Goal: Task Accomplishment & Management: Manage account settings

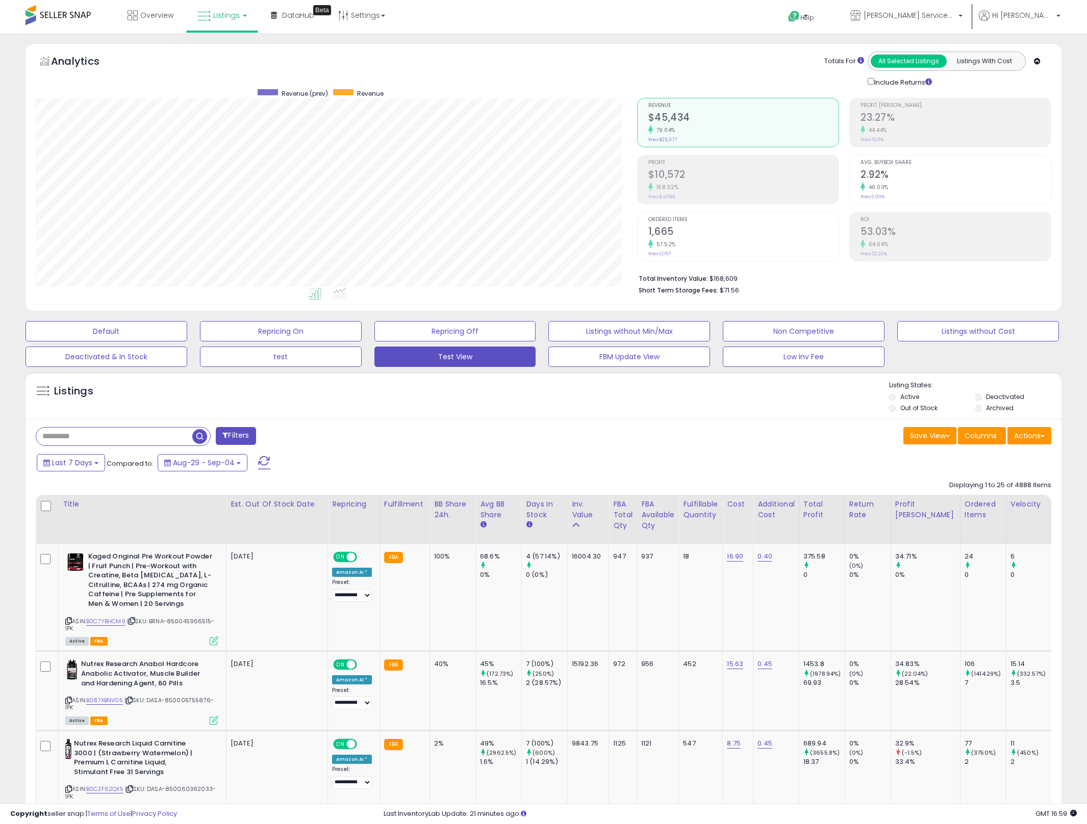
click at [378, 427] on div "Filters" at bounding box center [285, 437] width 515 height 20
click at [723, 433] on div "Save View Save As New View Update Current View Columns Actions Import Import Wa…" at bounding box center [801, 437] width 515 height 20
click at [726, 275] on li "Total Inventory Value: $168,609" at bounding box center [840, 277] width 405 height 12
copy li "168,609"
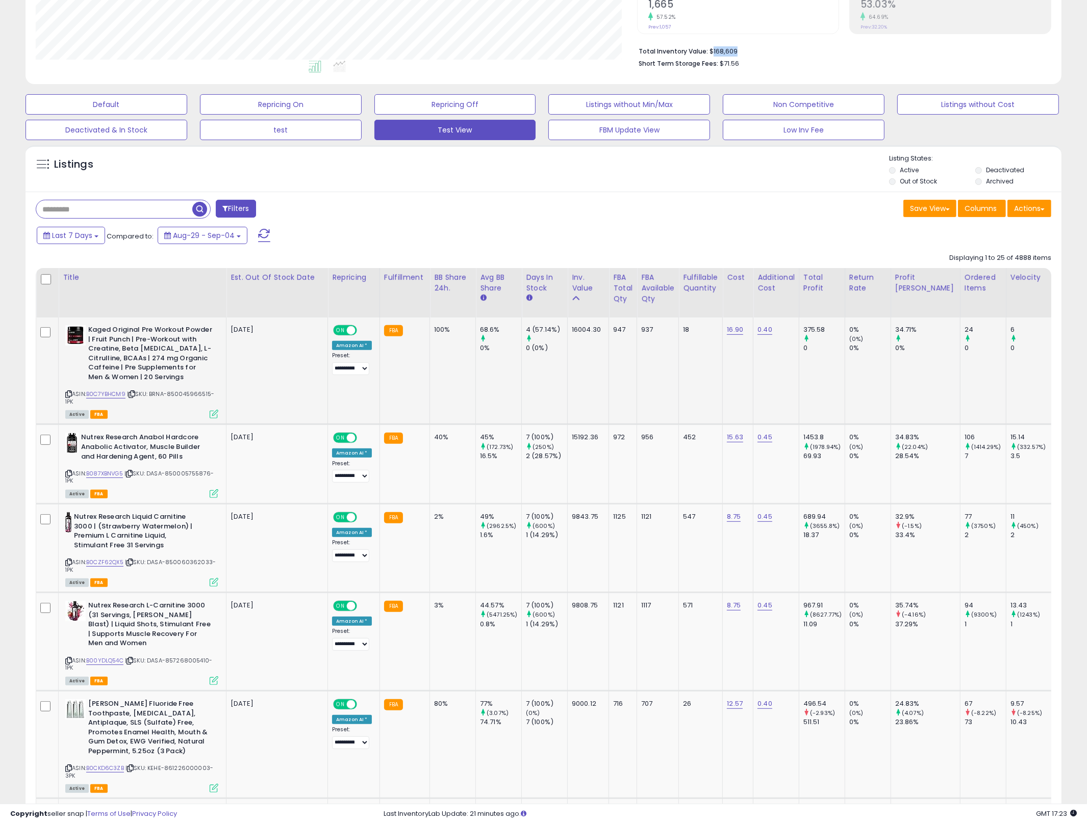
scroll to position [241, 0]
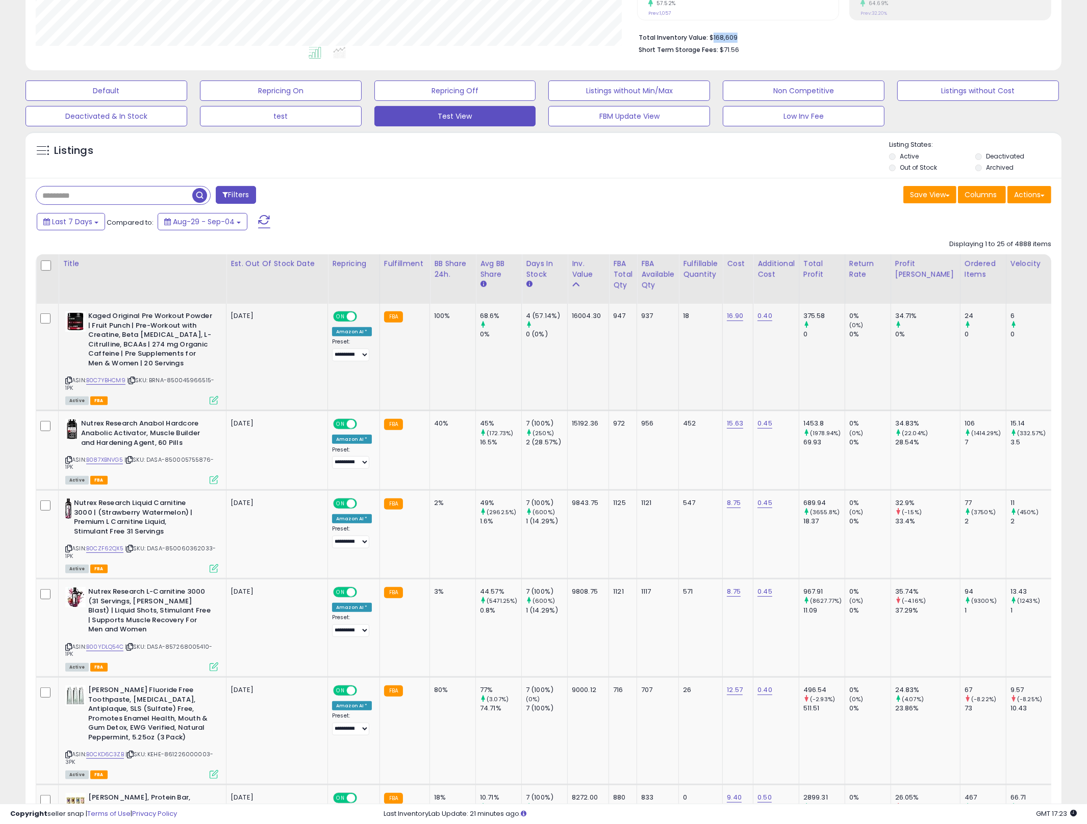
drag, startPoint x: 617, startPoint y: 399, endPoint x: 666, endPoint y: 495, distance: 108.3
click at [617, 399] on td "947" at bounding box center [623, 357] width 28 height 107
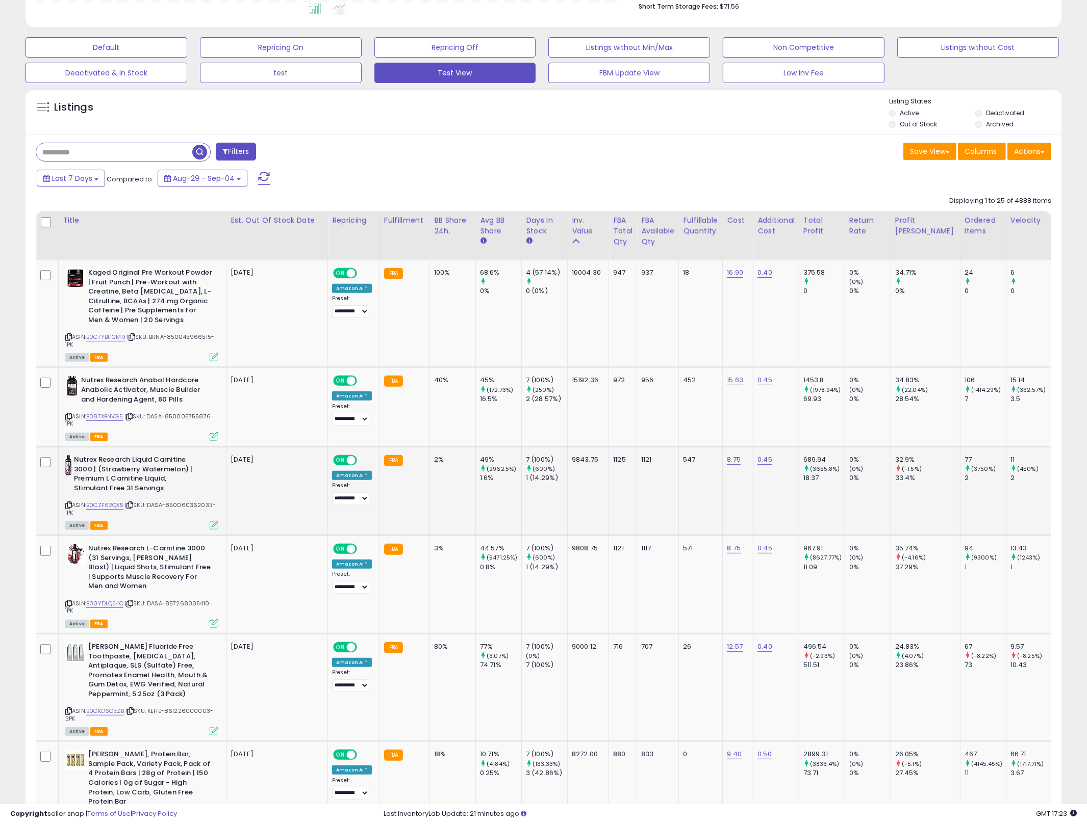
scroll to position [462, 0]
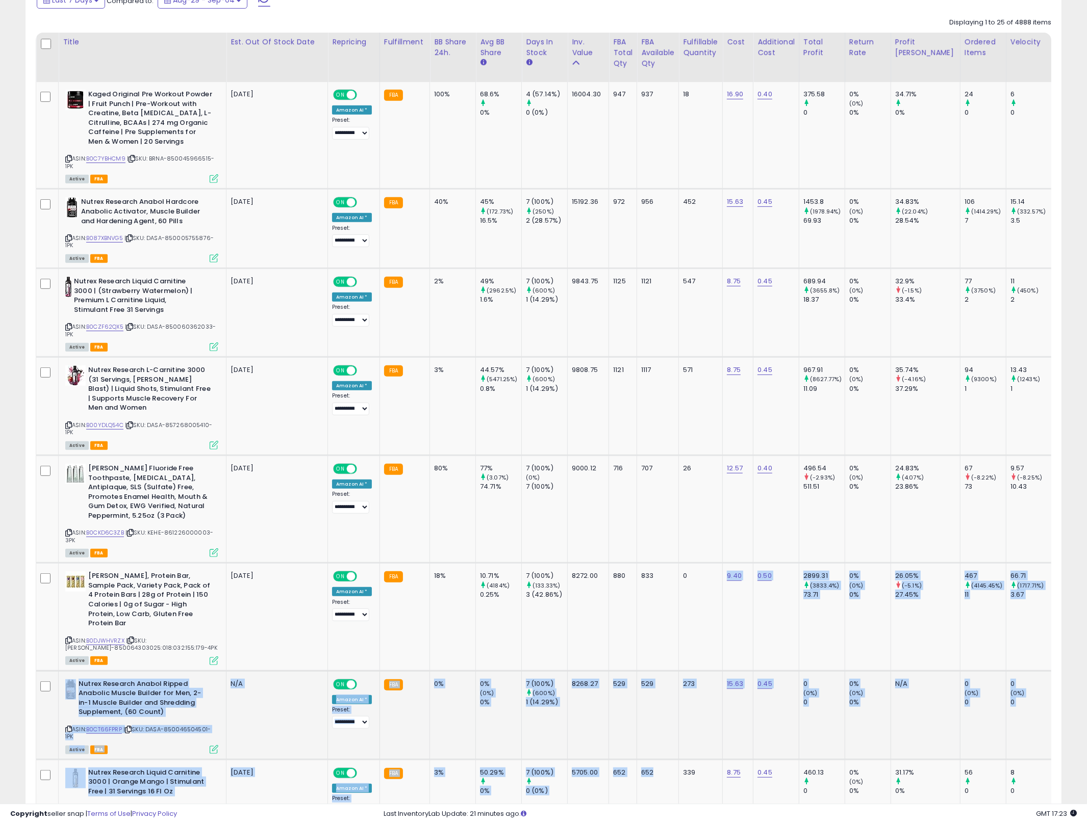
drag, startPoint x: 704, startPoint y: 589, endPoint x: 646, endPoint y: 726, distance: 148.1
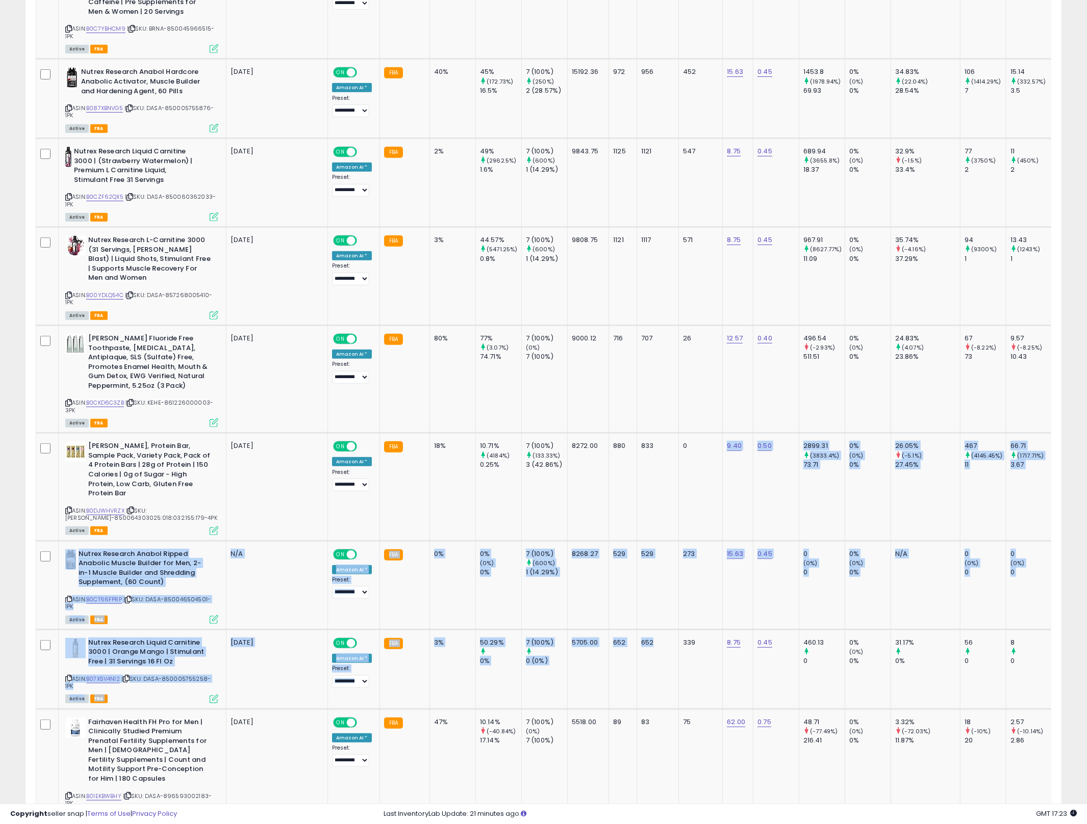
scroll to position [727, 0]
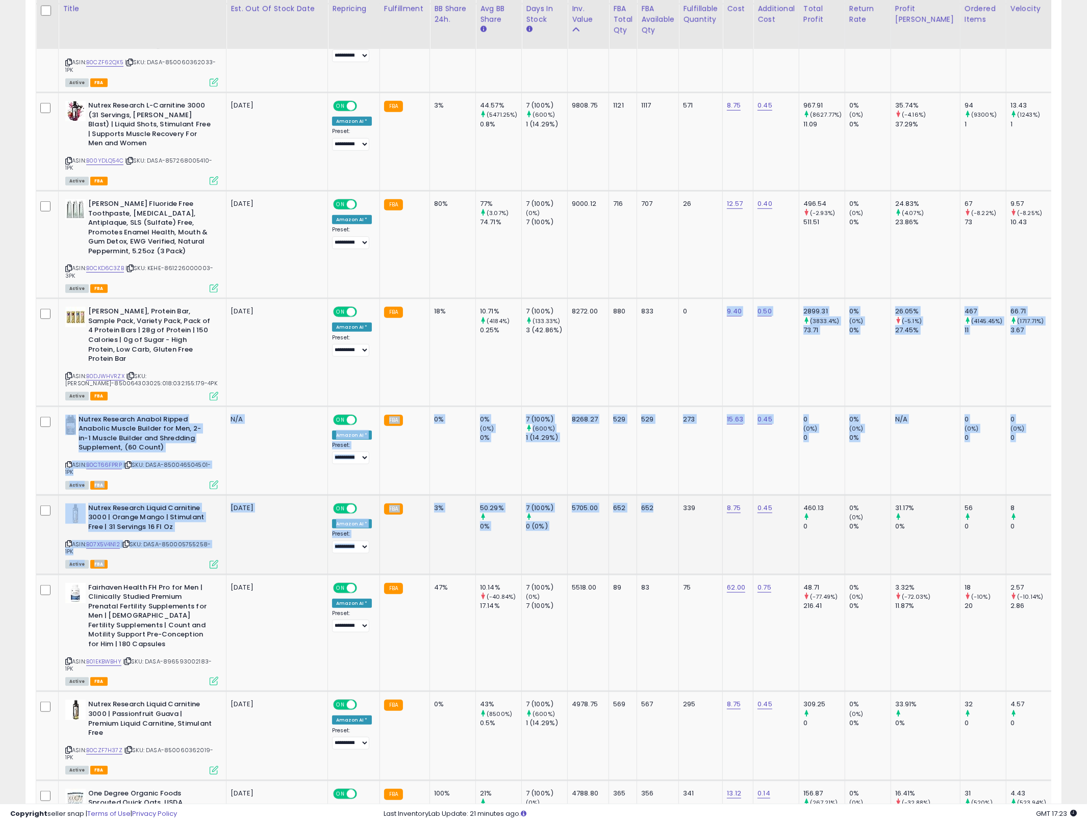
click at [559, 524] on td "7 (100%) 0 (0%)" at bounding box center [545, 535] width 46 height 80
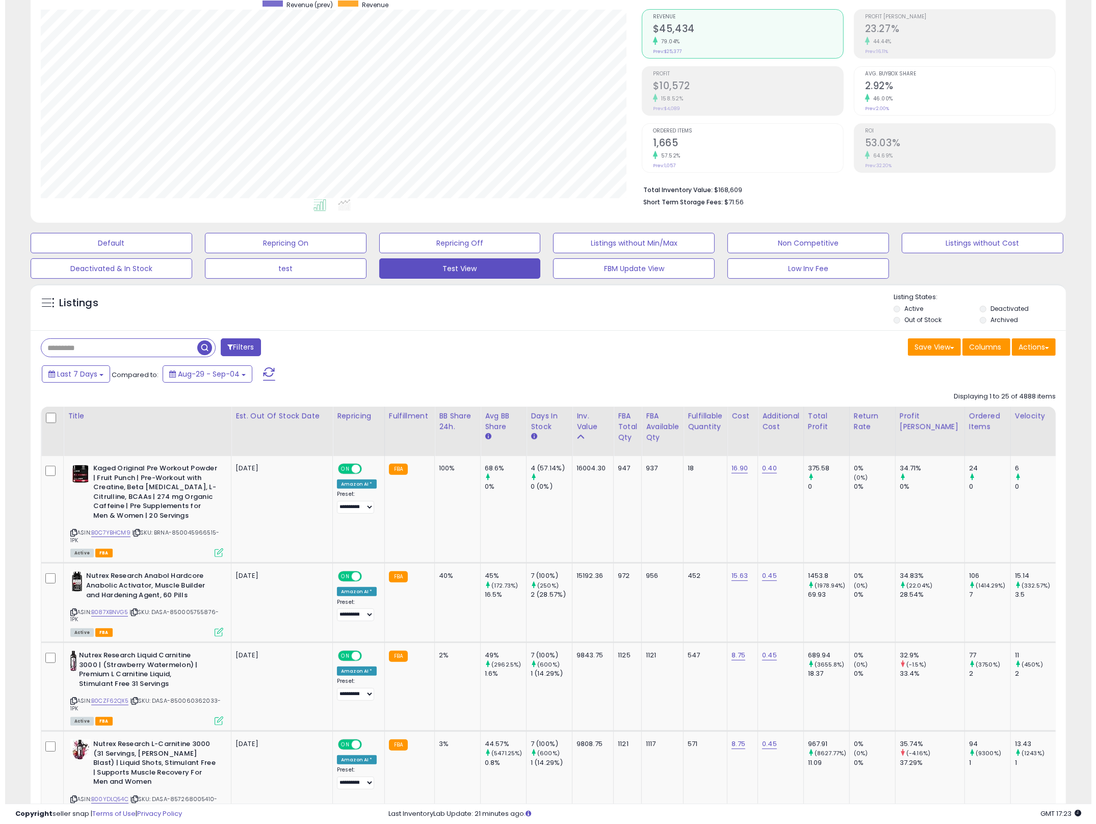
scroll to position [0, 0]
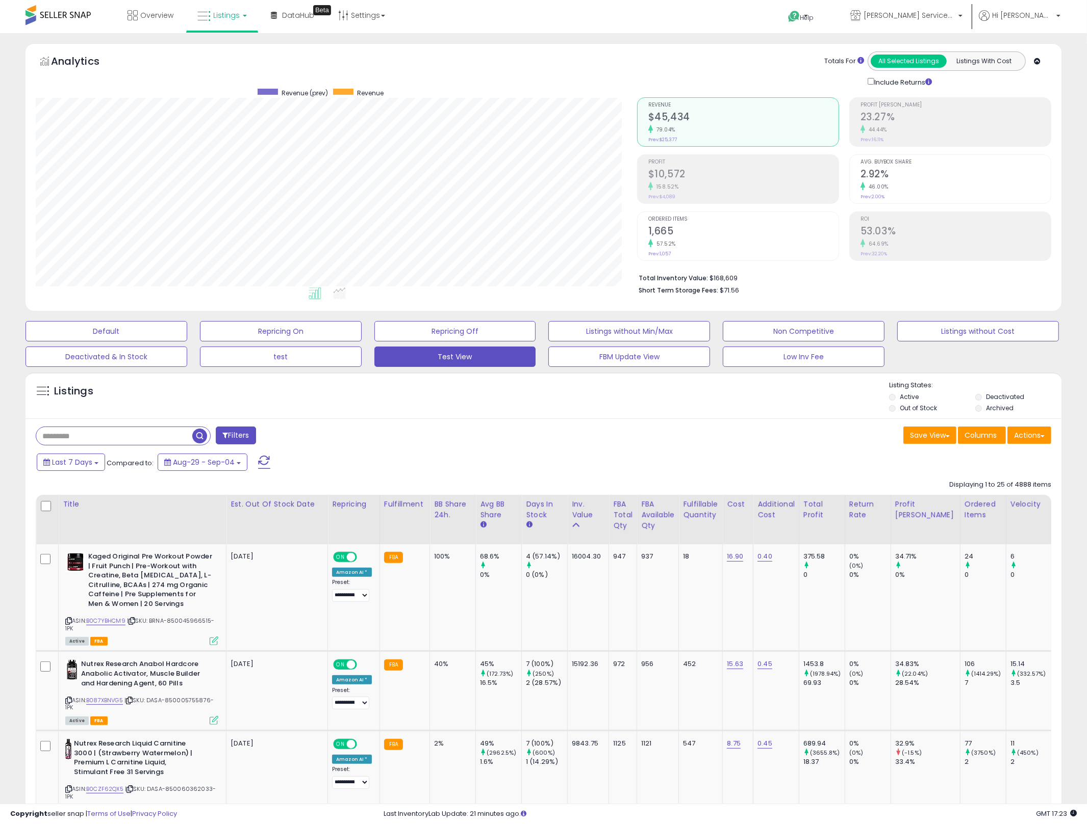
drag, startPoint x: 524, startPoint y: 459, endPoint x: 1091, endPoint y: 478, distance: 567.8
click at [527, 461] on div "Last 7 Days Compared to: Aug-29 - Sep-04" at bounding box center [414, 463] width 761 height 23
click at [243, 437] on button "Filters" at bounding box center [236, 436] width 40 height 18
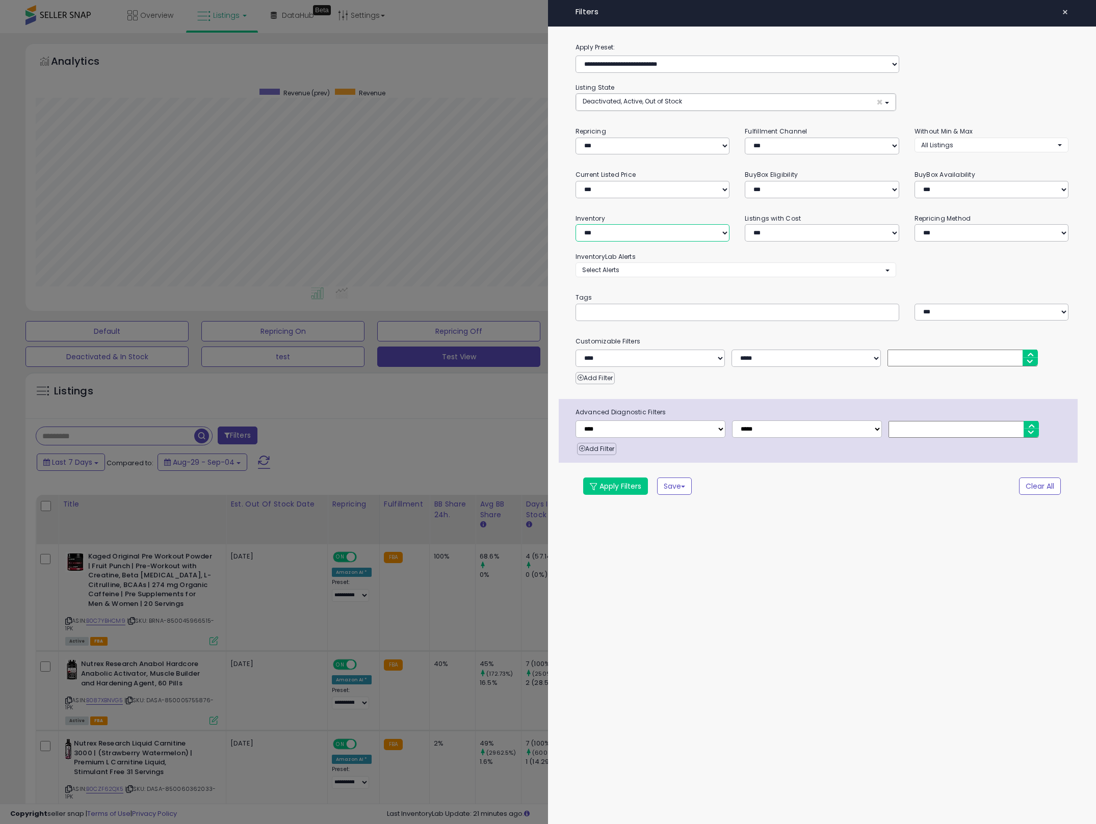
click at [700, 232] on select "**********" at bounding box center [653, 232] width 154 height 17
click at [684, 240] on select "**********" at bounding box center [653, 232] width 154 height 17
click at [768, 148] on select "*** *** *** ***" at bounding box center [822, 146] width 154 height 17
select select "***"
click at [745, 138] on select "*** *** *** ***" at bounding box center [822, 146] width 154 height 17
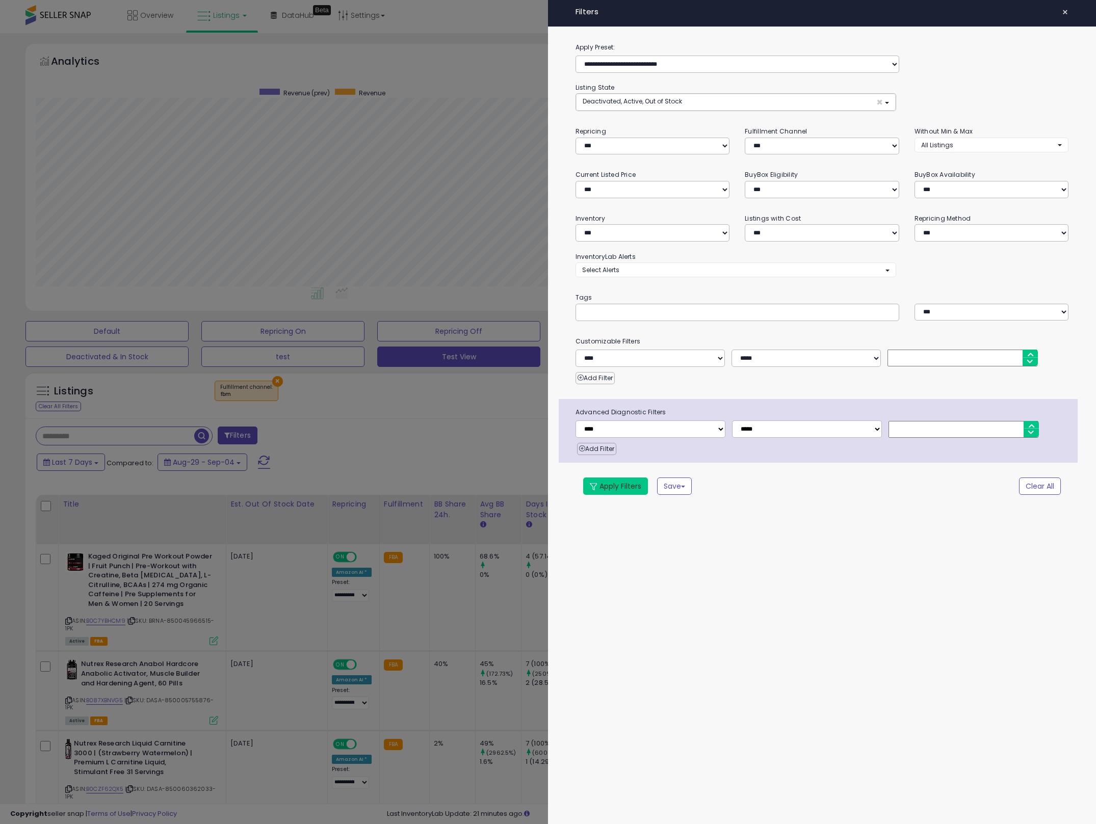
click at [616, 487] on button "Apply Filters" at bounding box center [615, 486] width 65 height 17
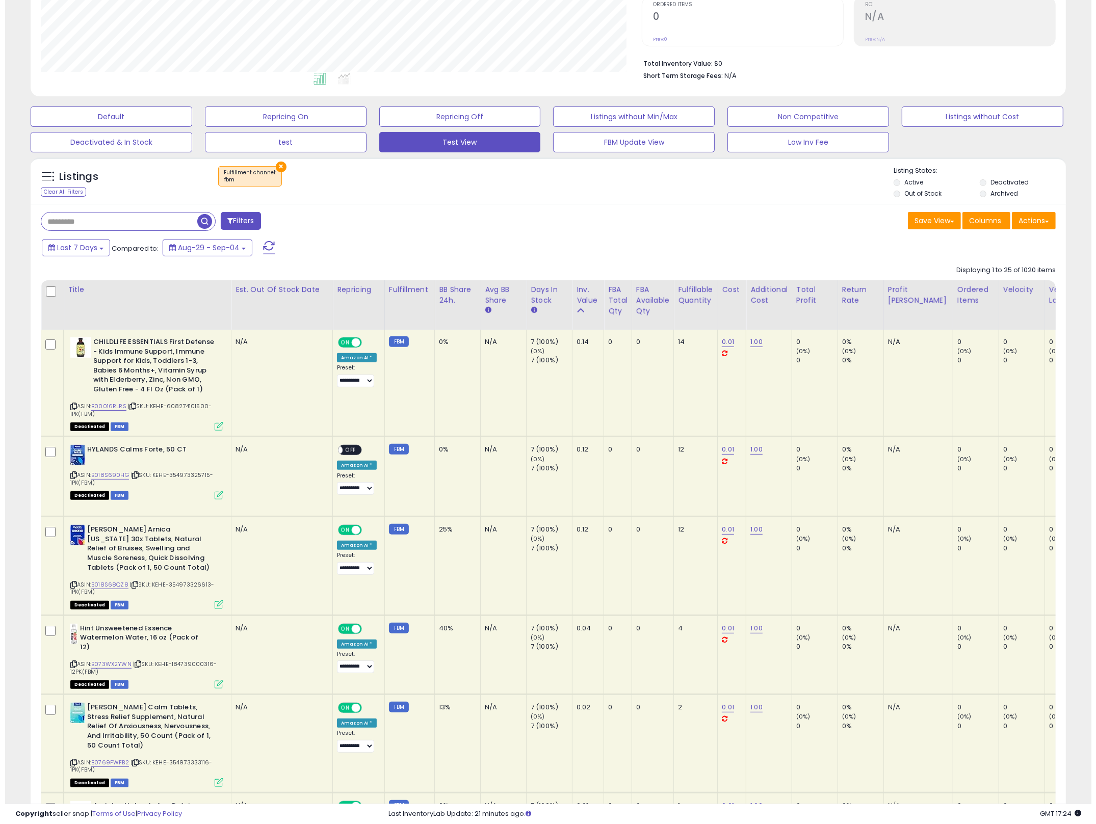
scroll to position [0, 0]
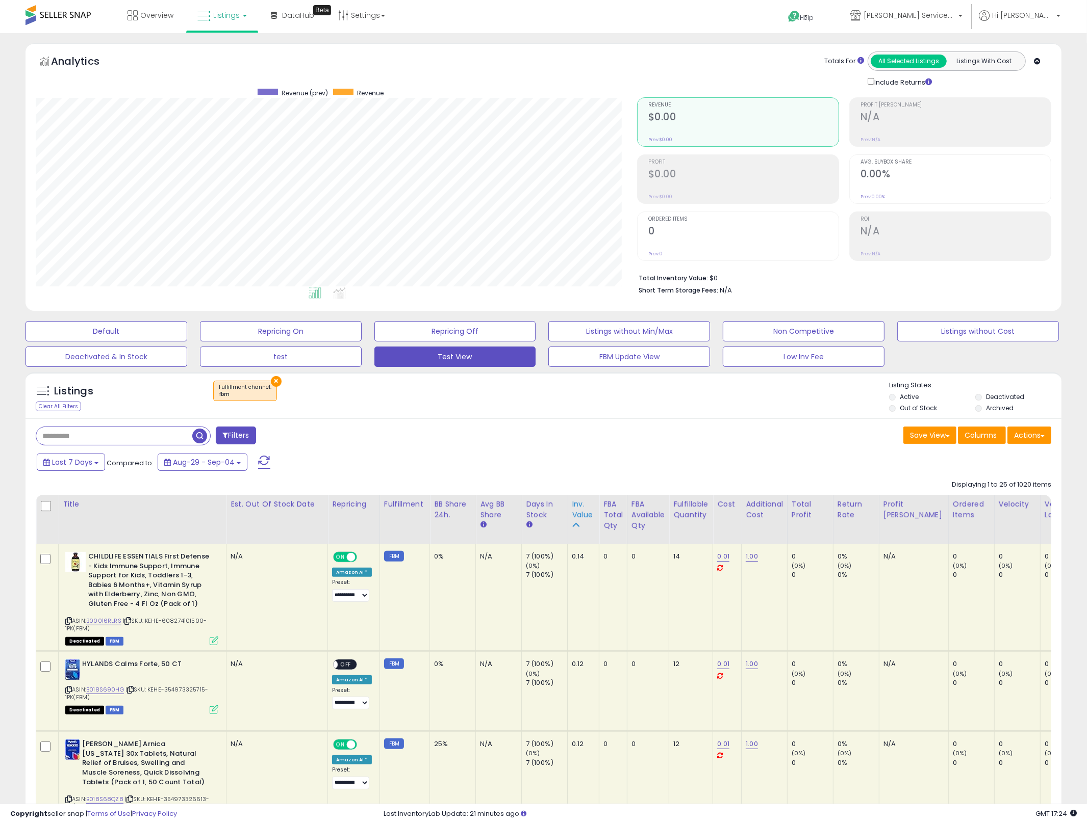
click at [578, 521] on div "Inv. value" at bounding box center [583, 515] width 23 height 32
click at [579, 514] on div "Inv. value" at bounding box center [583, 509] width 23 height 21
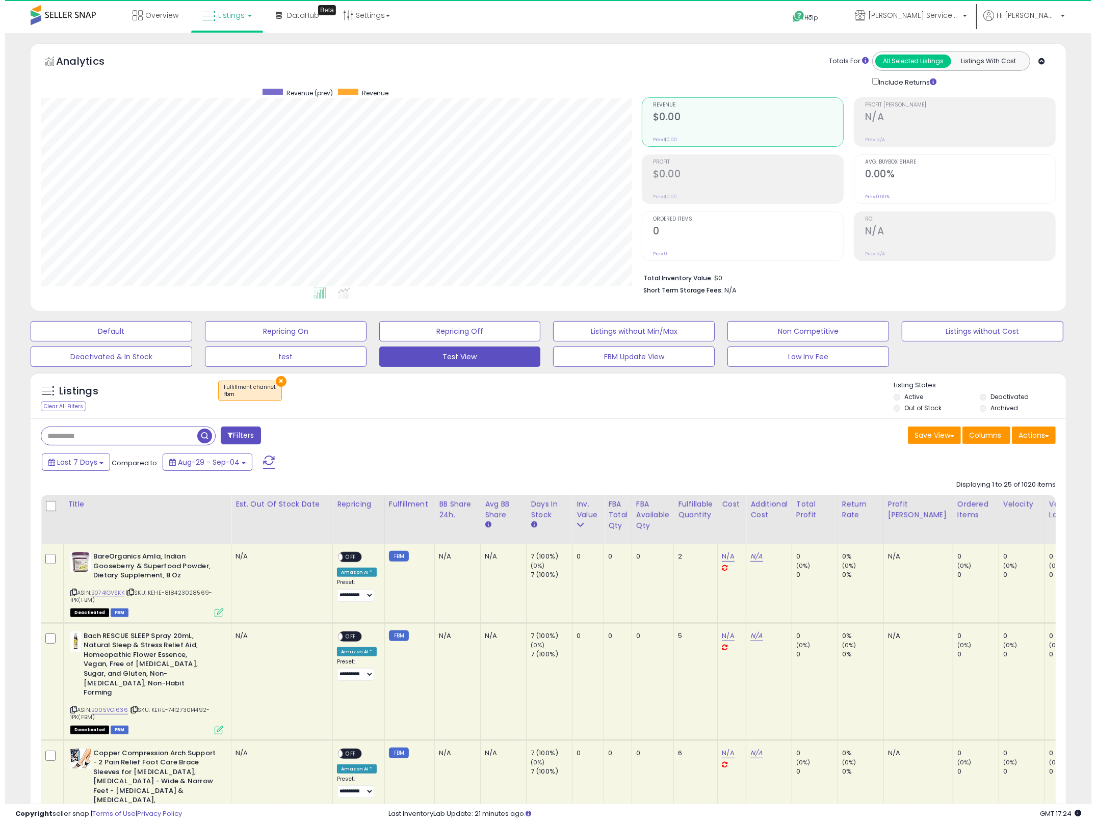
scroll to position [509648, 509256]
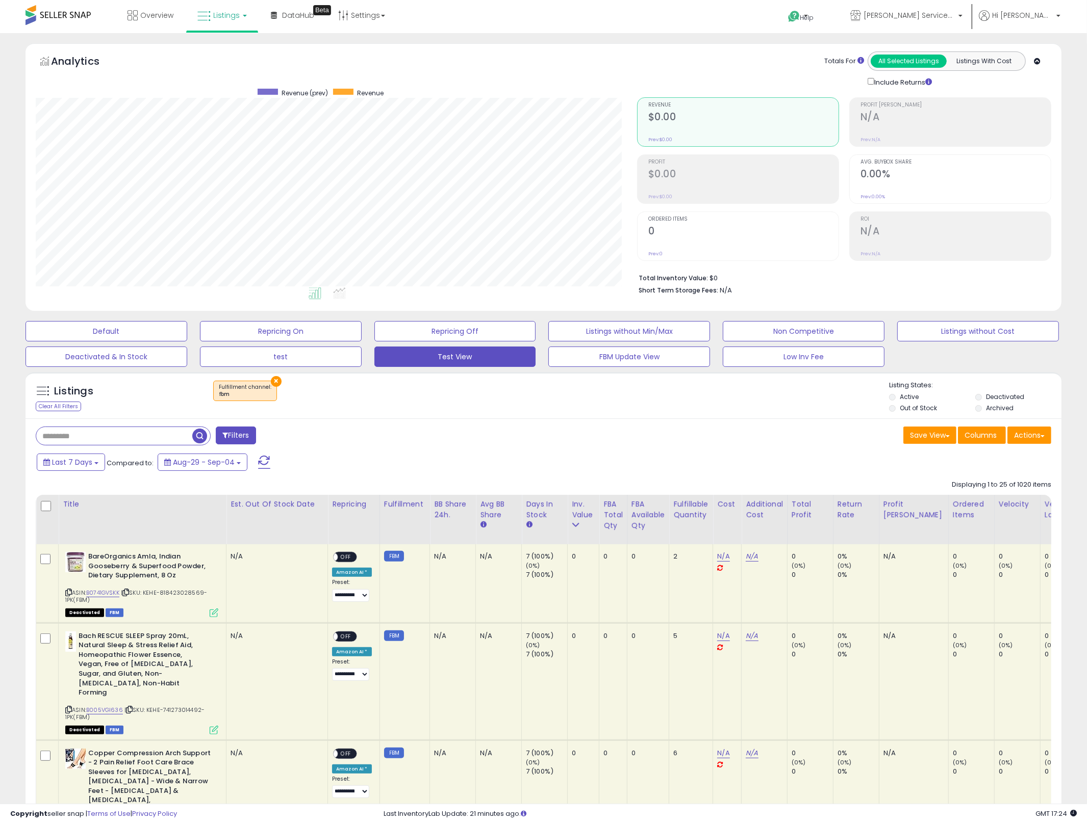
click at [277, 384] on div "× Fulfillment channel : fbm" at bounding box center [544, 395] width 689 height 29
click at [271, 380] on button "×" at bounding box center [276, 381] width 11 height 11
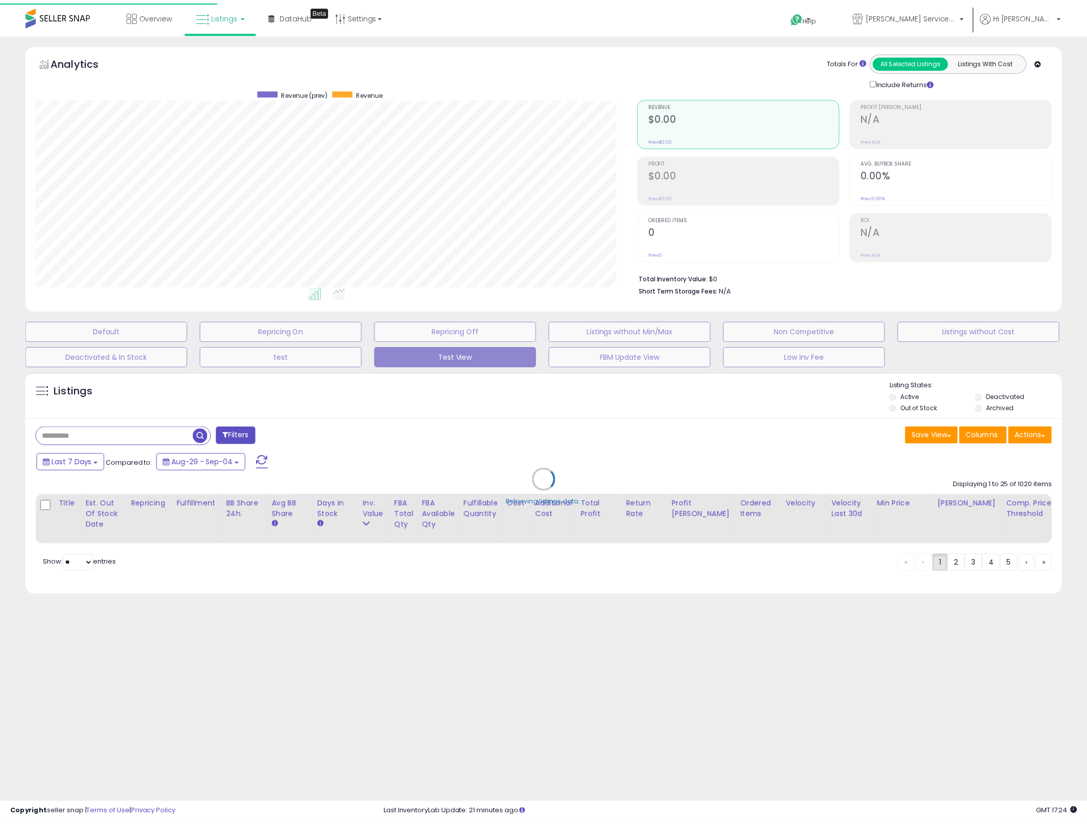
scroll to position [209, 607]
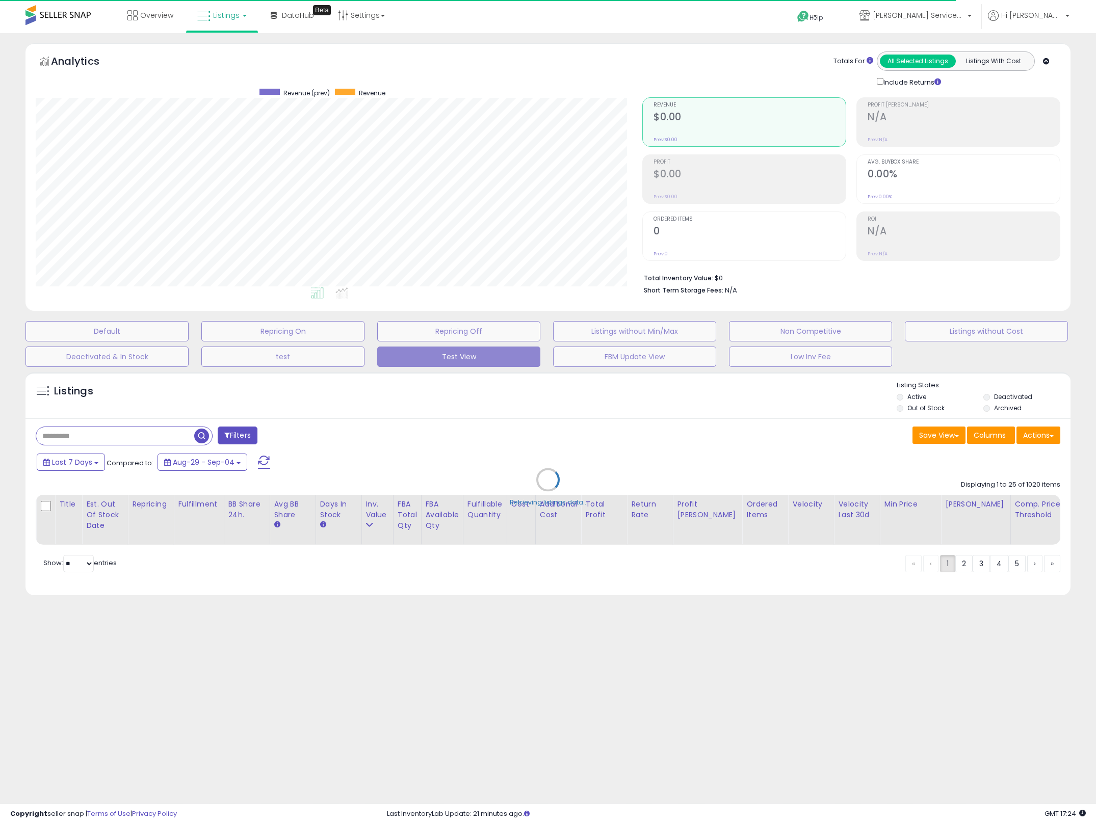
click at [492, 428] on div "Retrieving listings data.." at bounding box center [548, 487] width 1061 height 241
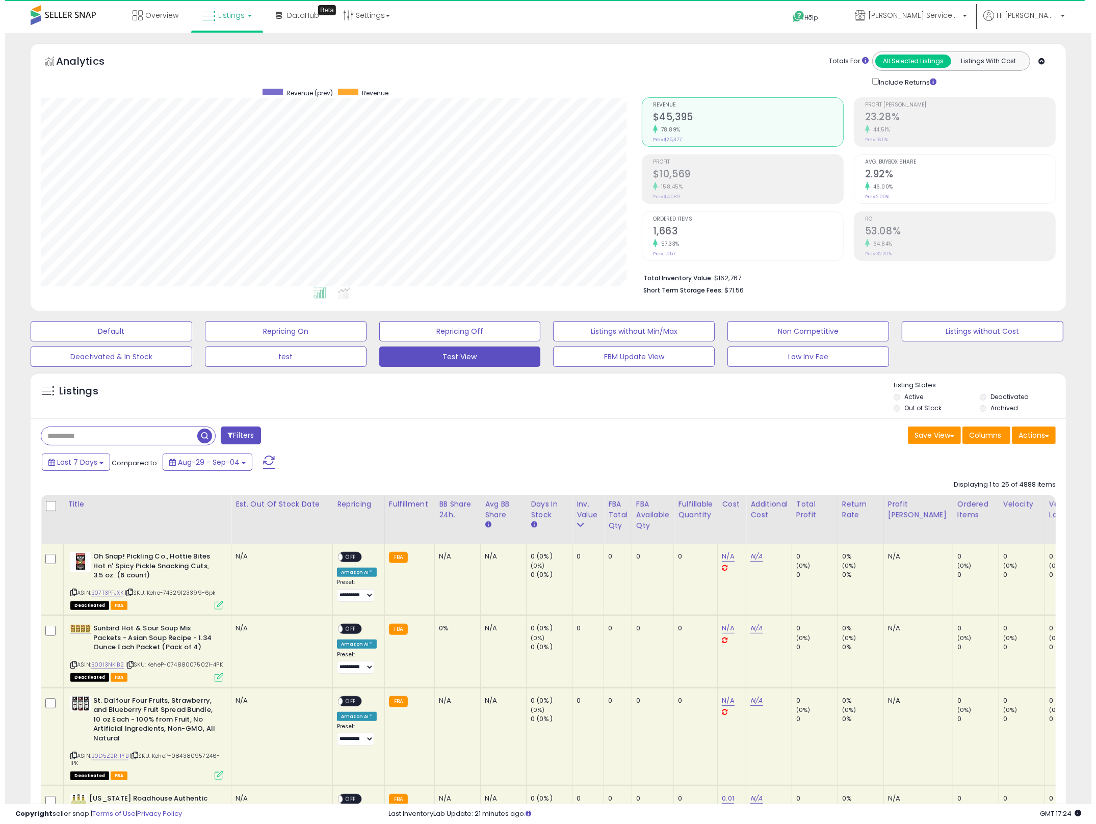
scroll to position [209, 602]
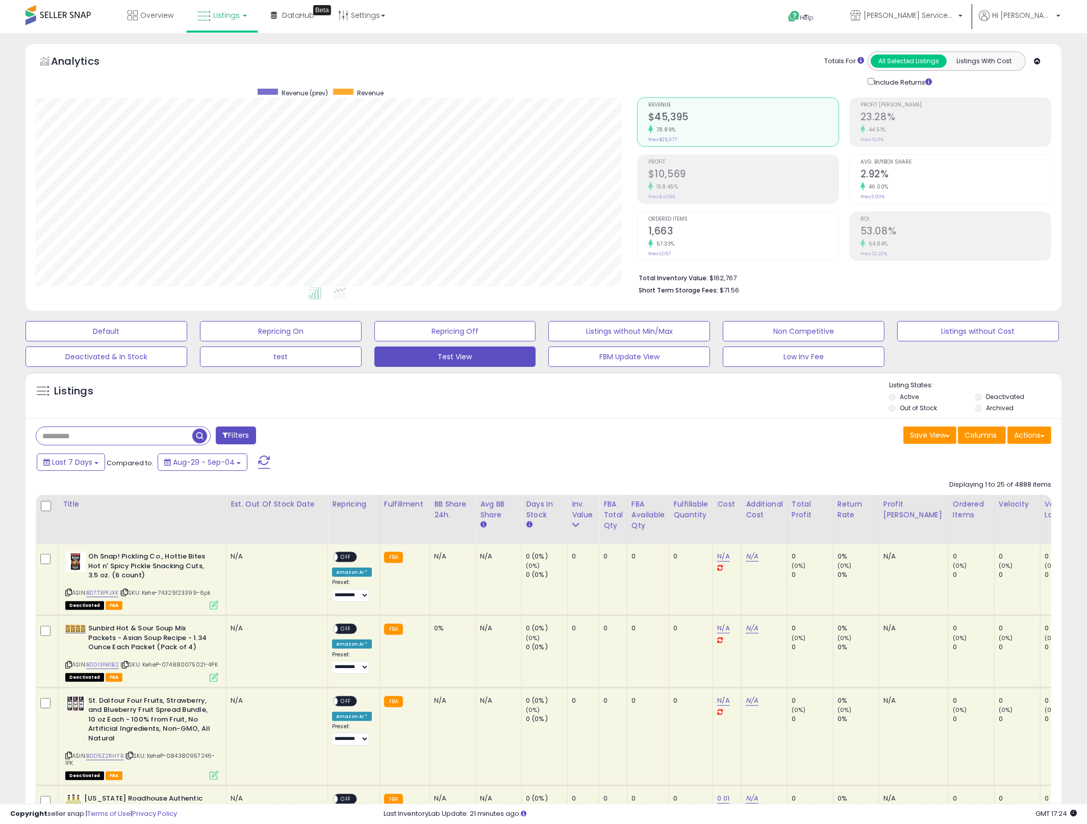
click at [727, 281] on li "Total Inventory Value: $162,767" at bounding box center [840, 277] width 405 height 12
click at [728, 281] on li "Total Inventory Value: $162,767" at bounding box center [840, 277] width 405 height 12
click at [725, 282] on li "Total Inventory Value: $162,767" at bounding box center [840, 277] width 405 height 12
copy li "162,767"
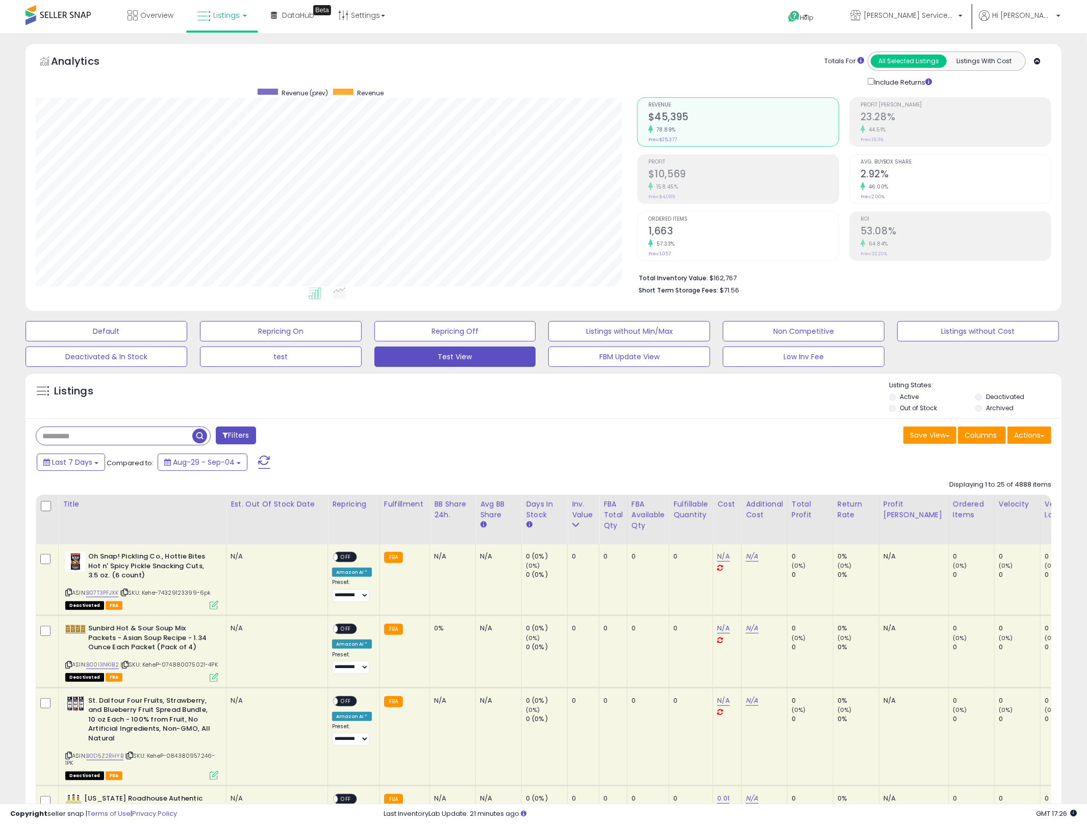
click at [56, 468] on span "Last 7 Days" at bounding box center [72, 462] width 40 height 10
click at [72, 529] on li "Custom Range" at bounding box center [82, 527] width 82 height 14
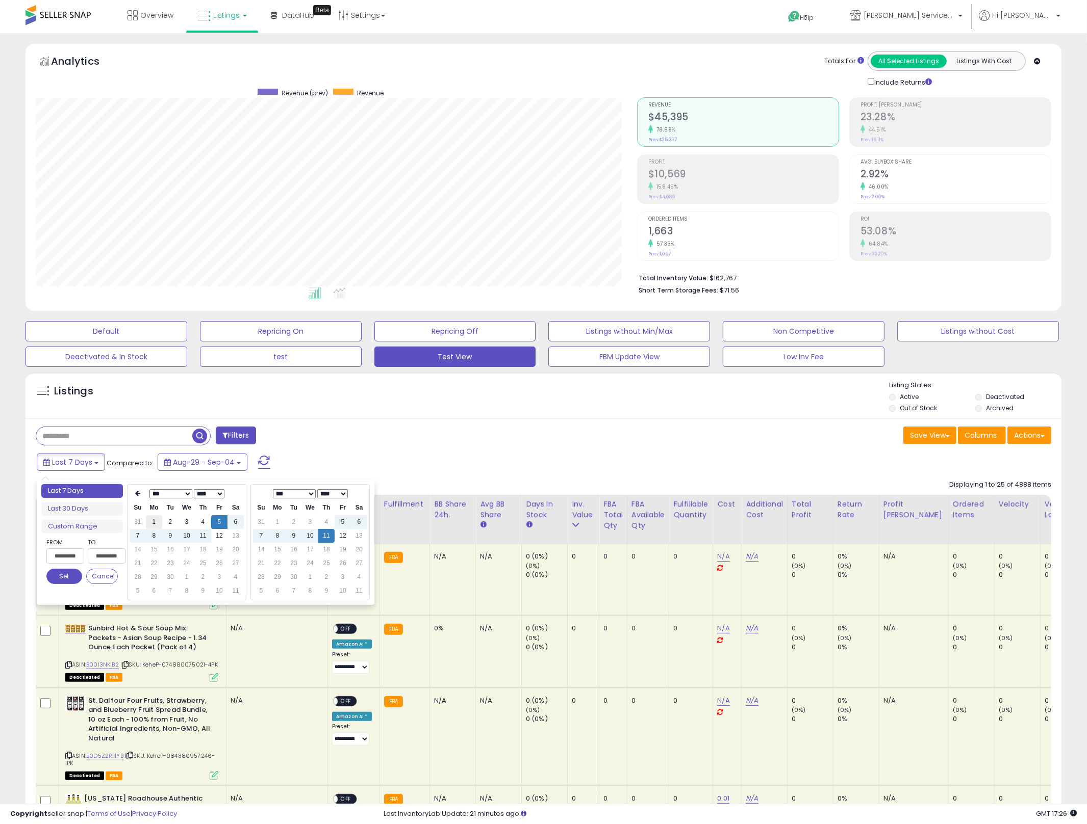
click at [149, 528] on td "1" at bounding box center [154, 522] width 16 height 14
type input "**********"
click at [225, 534] on td "12" at bounding box center [219, 536] width 16 height 14
type input "**********"
click at [158, 524] on td "1" at bounding box center [154, 522] width 16 height 14
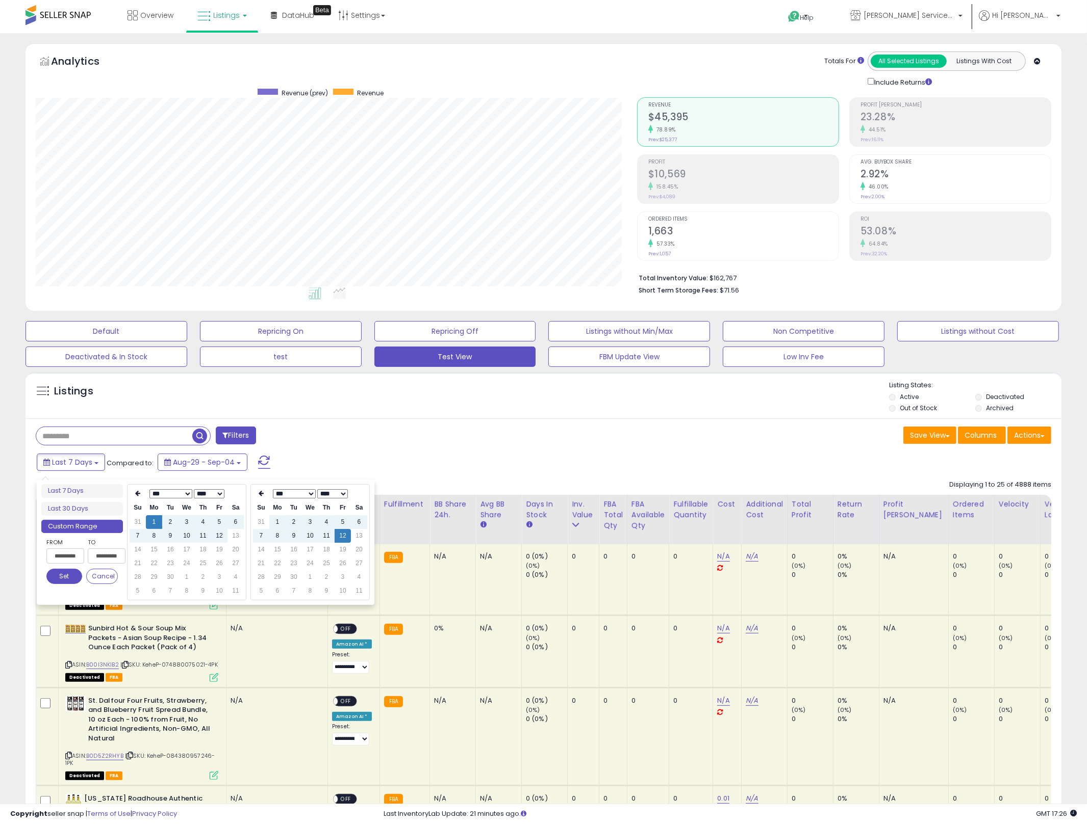
type input "**********"
click at [68, 580] on button "Set" at bounding box center [64, 576] width 36 height 15
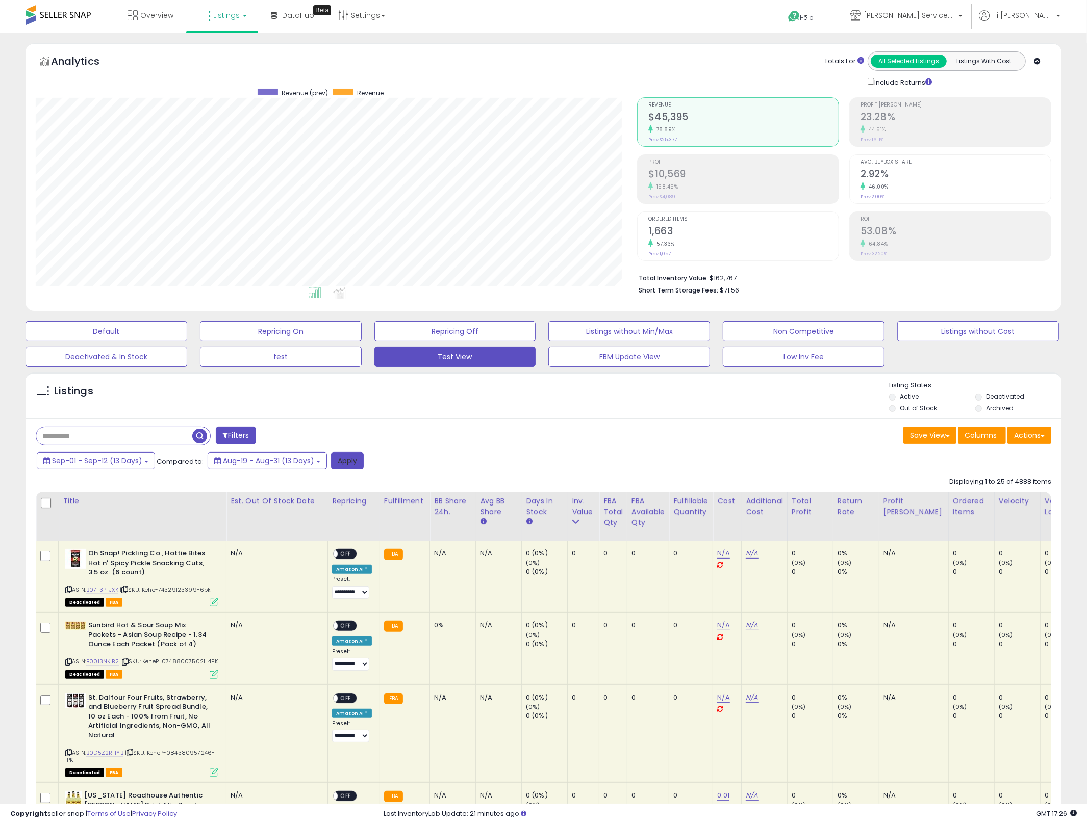
click at [354, 462] on button "Apply" at bounding box center [347, 460] width 33 height 17
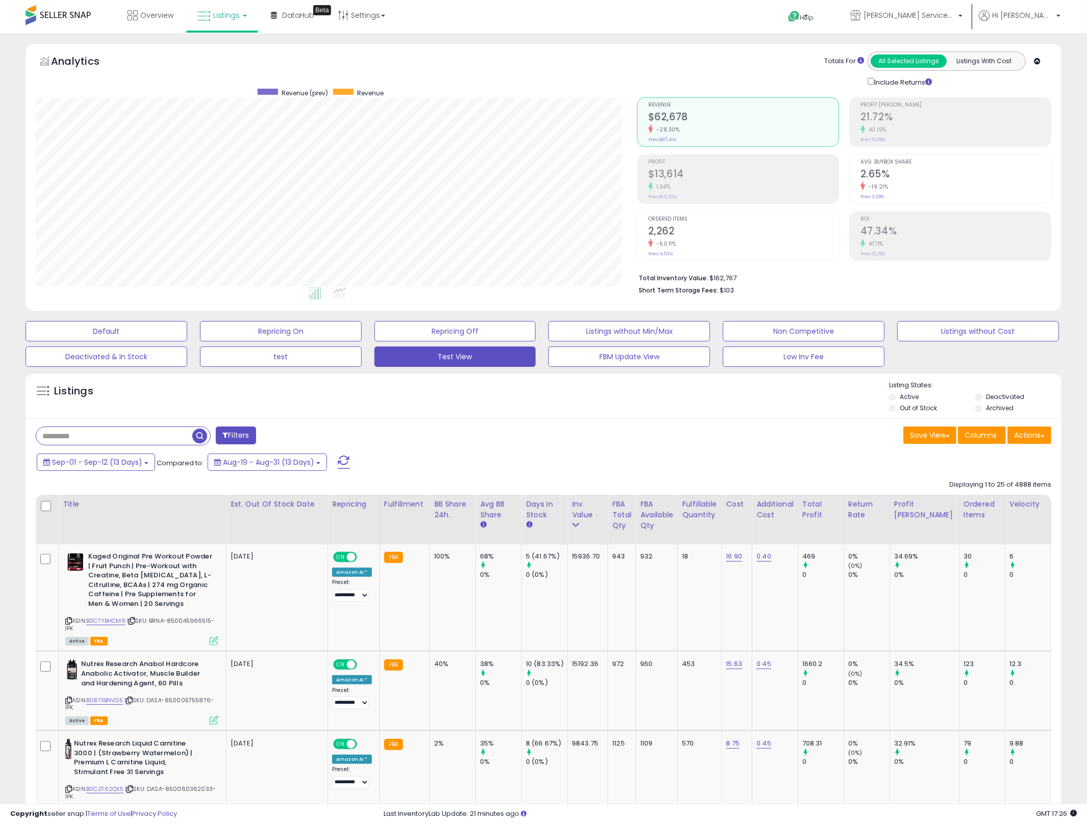
click at [505, 415] on div "Listings" at bounding box center [543, 398] width 1036 height 35
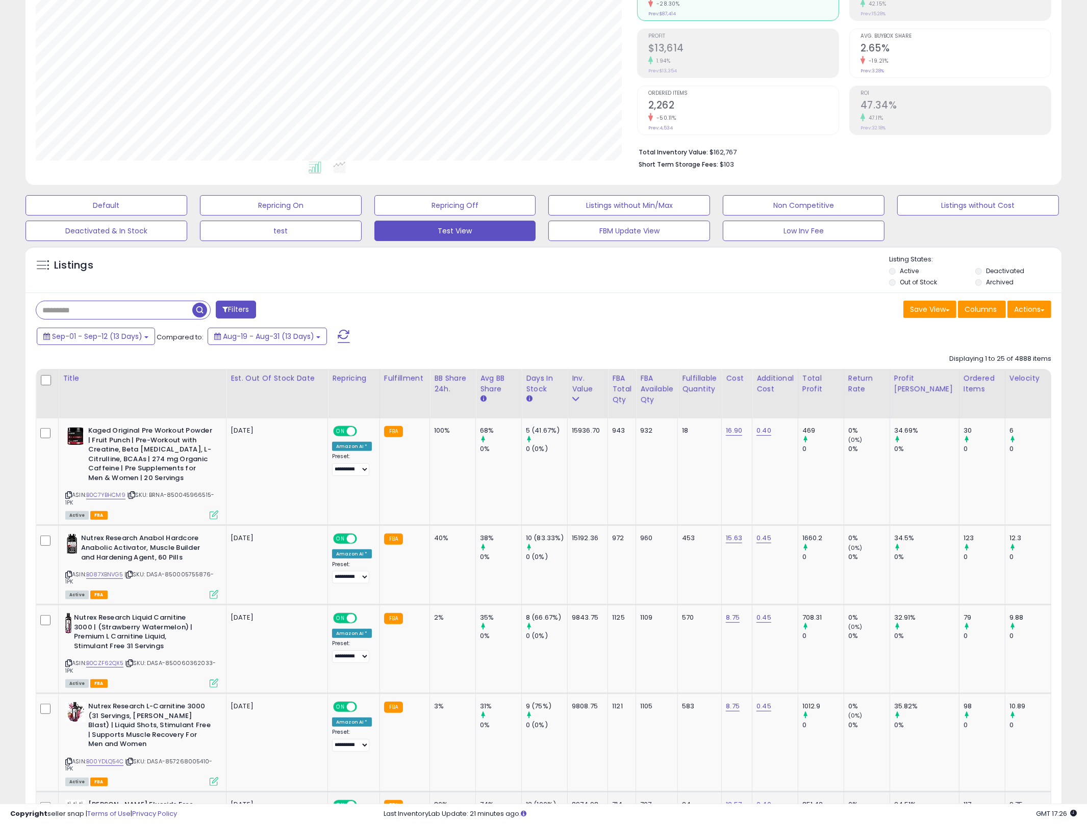
scroll to position [422, 0]
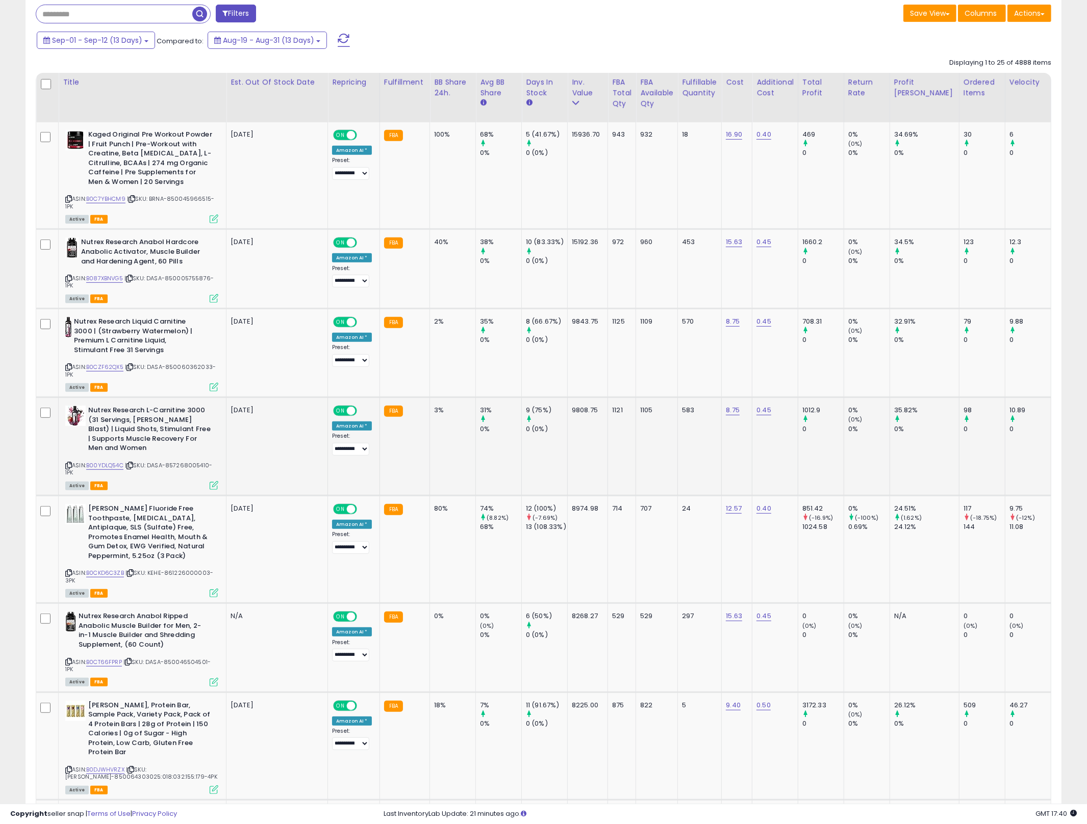
click at [772, 442] on td "0.45" at bounding box center [775, 447] width 46 height 98
click at [772, 441] on td "0.45" at bounding box center [775, 447] width 46 height 98
drag, startPoint x: 772, startPoint y: 441, endPoint x: 440, endPoint y: 414, distance: 333.5
click at [430, 410] on td "3%" at bounding box center [453, 447] width 46 height 98
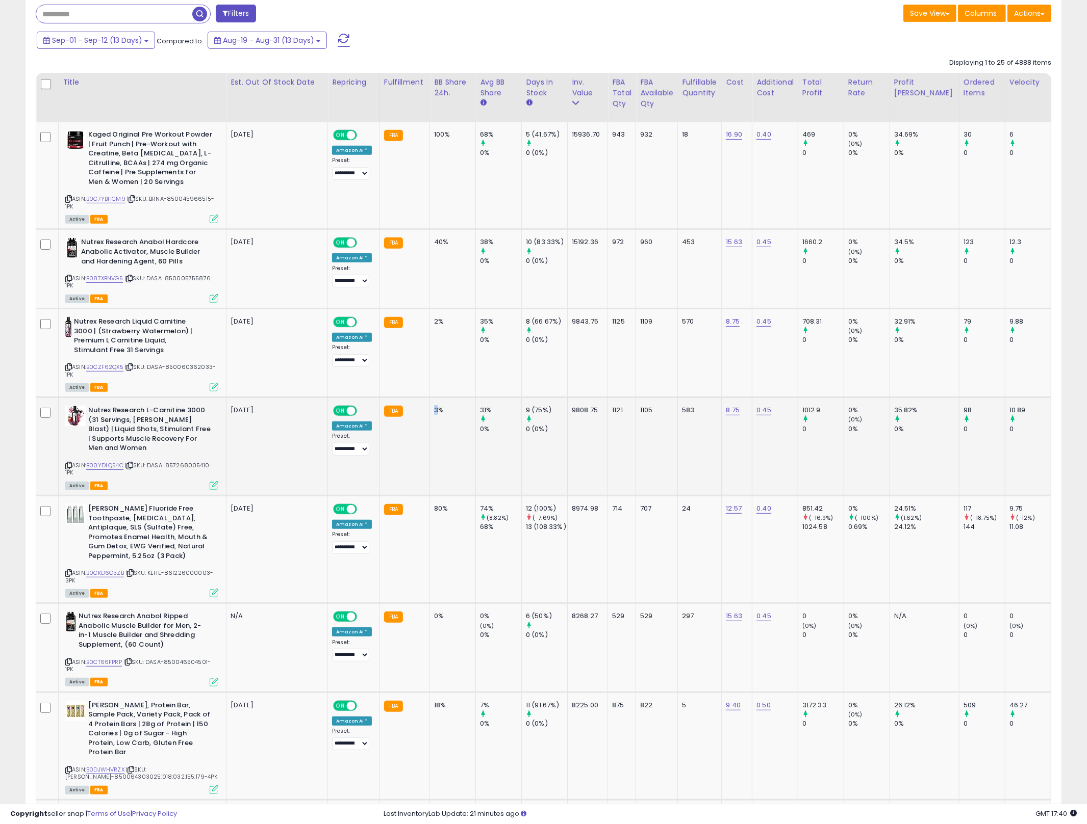
click at [430, 410] on td "3%" at bounding box center [453, 447] width 46 height 98
drag, startPoint x: 429, startPoint y: 410, endPoint x: 787, endPoint y: 449, distance: 359.4
click at [787, 449] on td "0.45" at bounding box center [775, 447] width 46 height 98
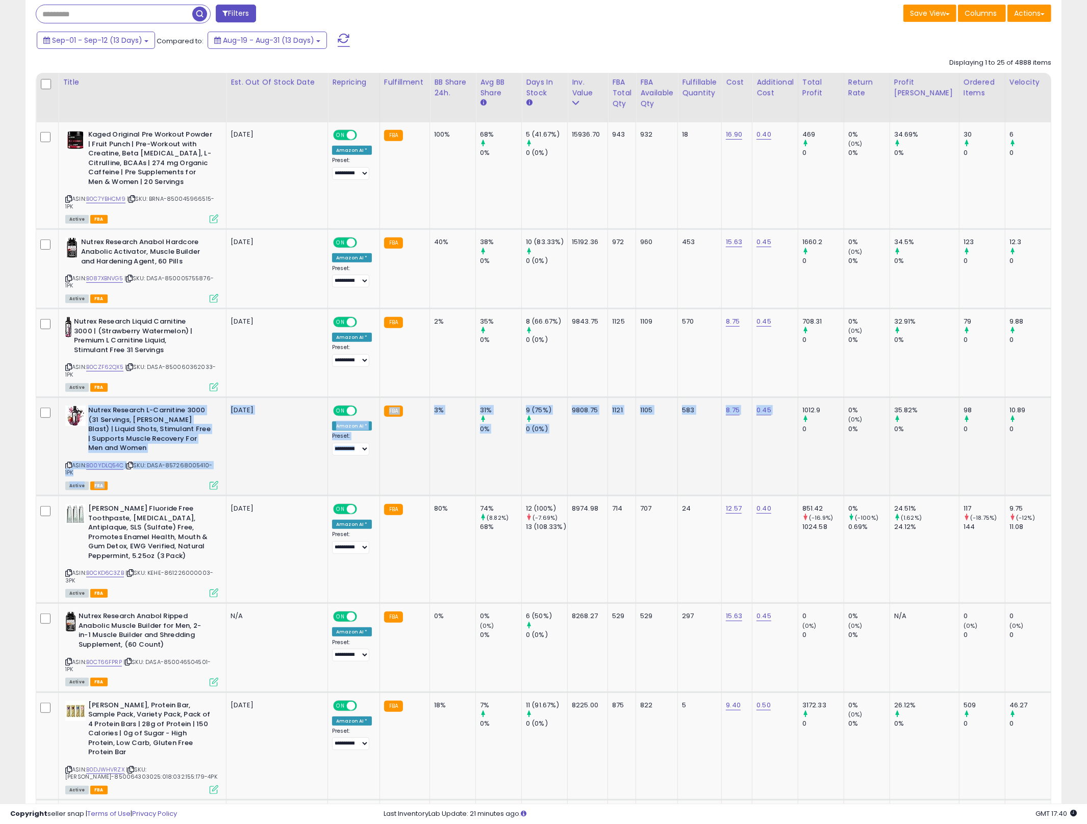
drag, startPoint x: 787, startPoint y: 449, endPoint x: 95, endPoint y: 408, distance: 693.0
click at [95, 408] on b "Nutrex Research L-Carnitine 3000 (31 Servings, [PERSON_NAME] Blast) | Liquid Sh…" at bounding box center [150, 431] width 124 height 50
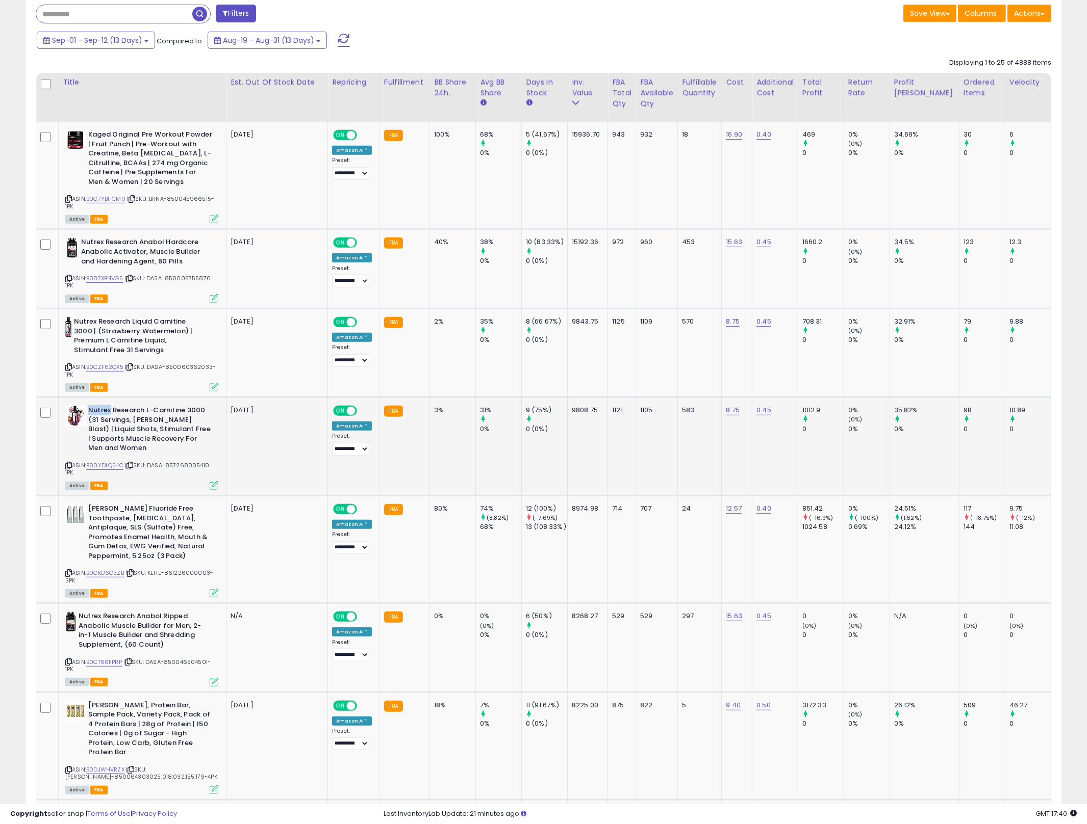
click at [95, 408] on b "Nutrex Research L-Carnitine 3000 (31 Servings, [PERSON_NAME] Blast) | Liquid Sh…" at bounding box center [150, 431] width 124 height 50
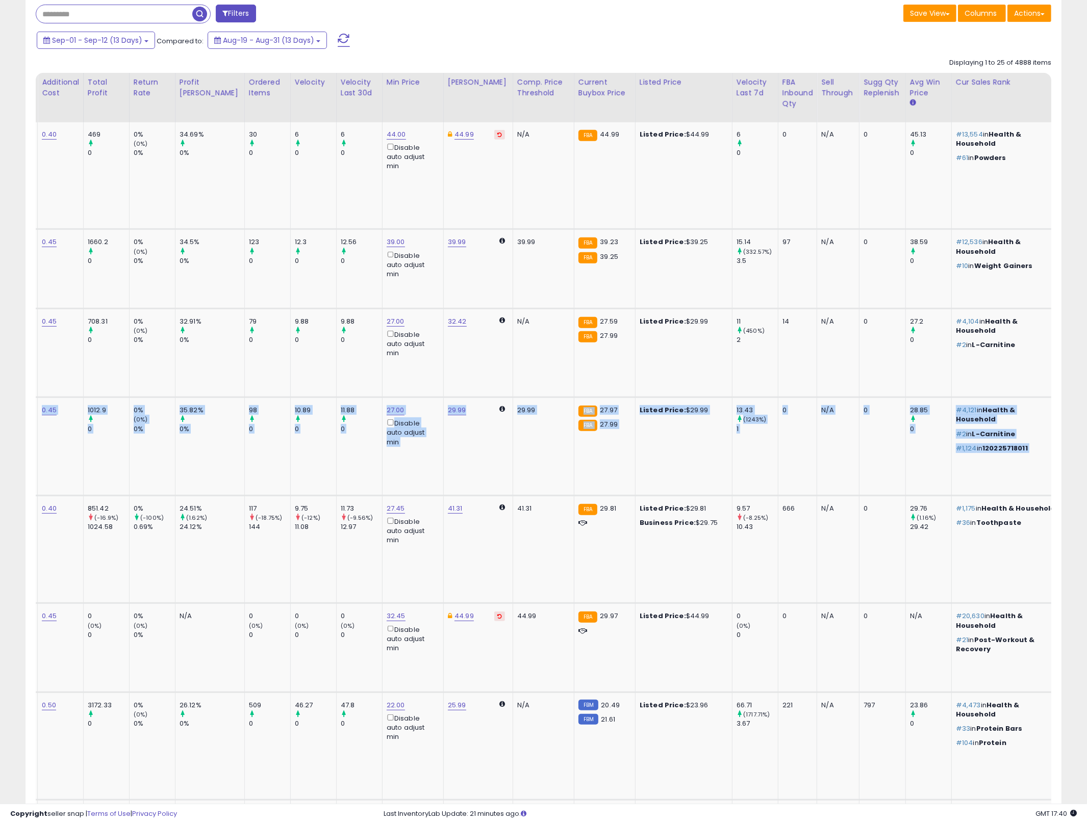
scroll to position [0, 1176]
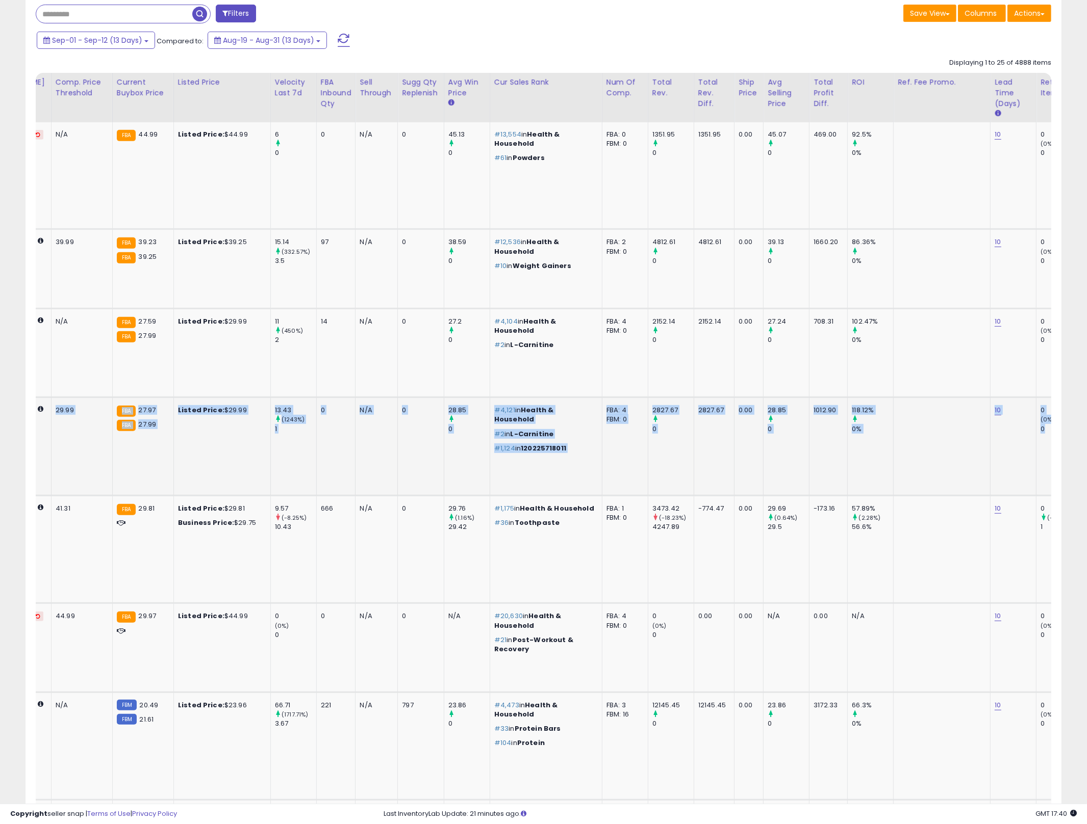
drag, startPoint x: 95, startPoint y: 408, endPoint x: 1013, endPoint y: 464, distance: 919.5
click at [1036, 464] on td "0 (0%) 0" at bounding box center [1059, 447] width 46 height 98
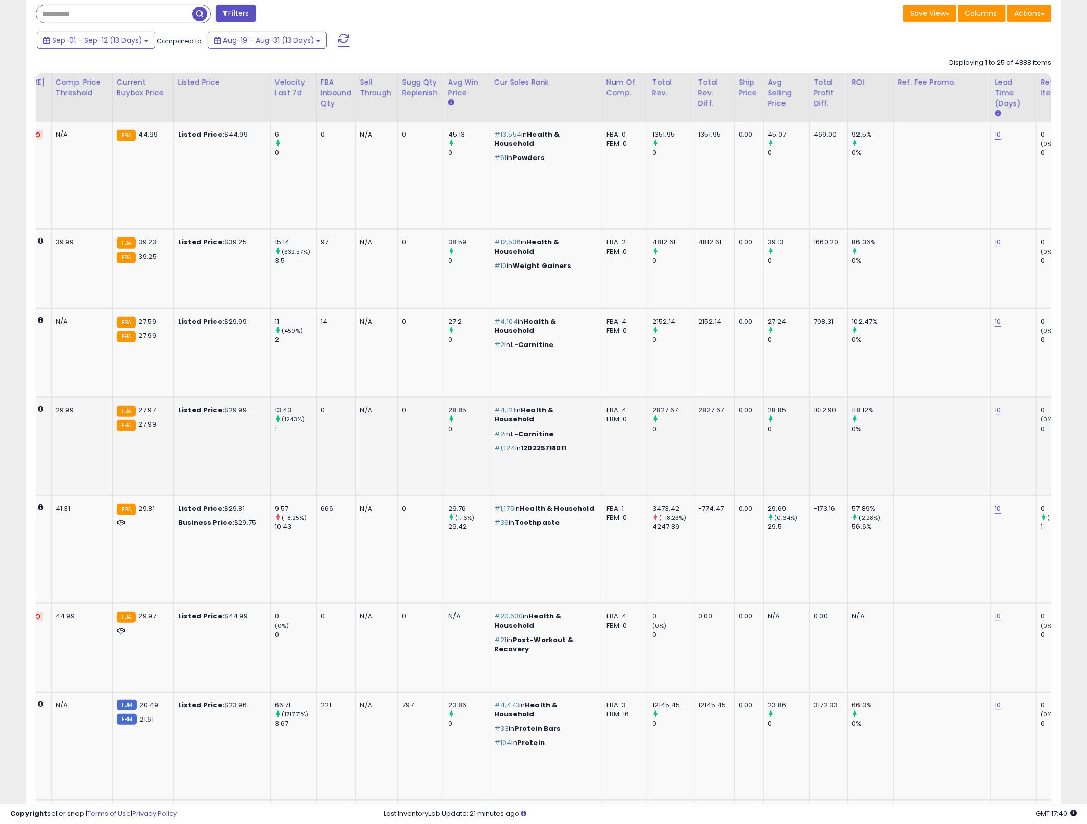
click at [1036, 464] on td "0 (0%) 0" at bounding box center [1059, 447] width 46 height 98
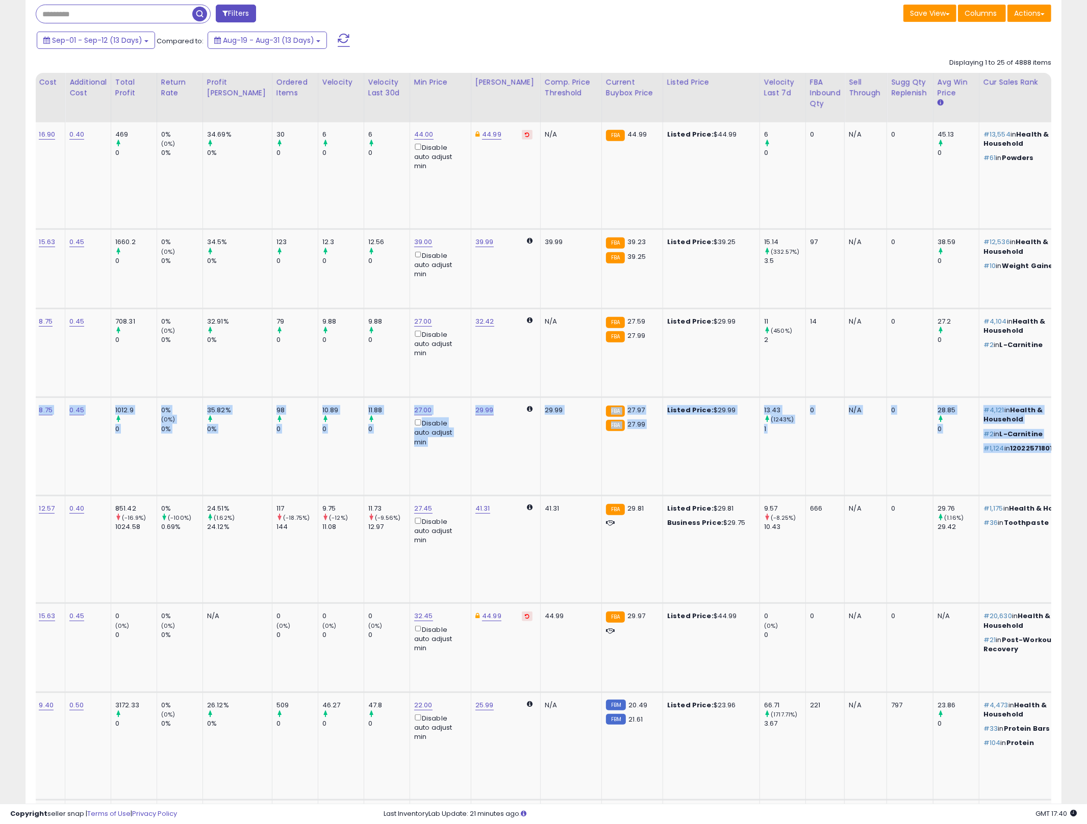
scroll to position [0, 0]
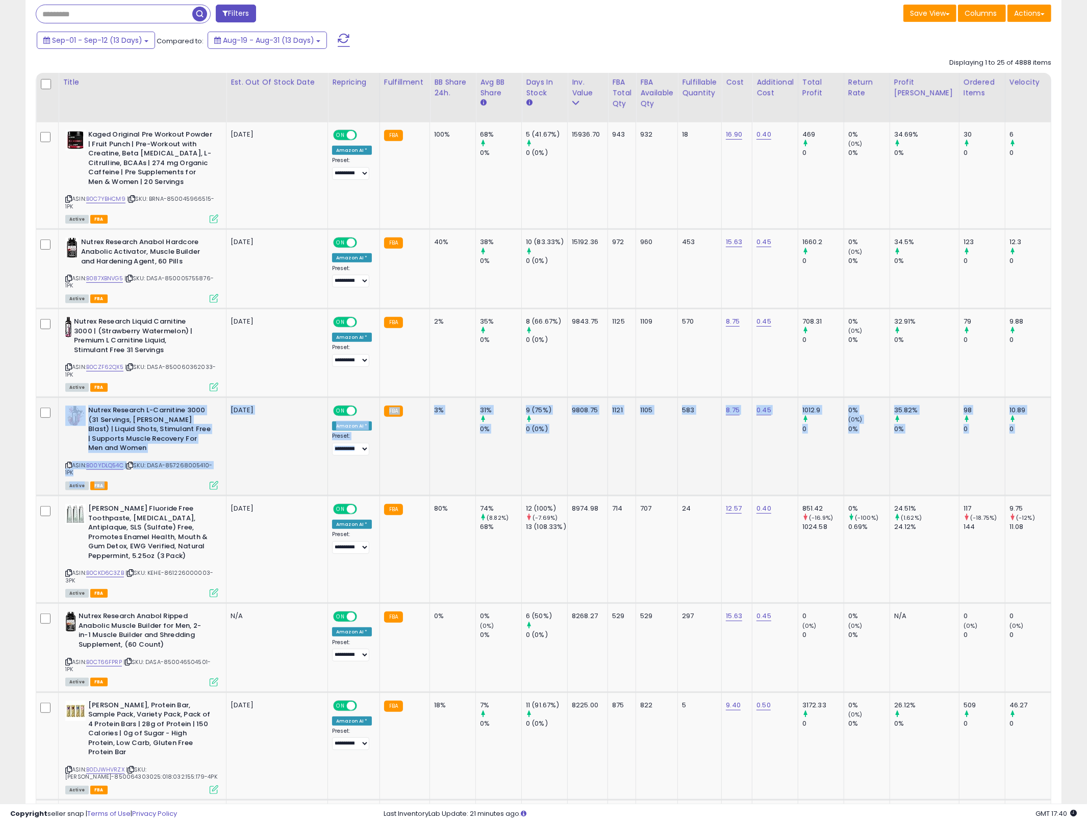
drag, startPoint x: 1013, startPoint y: 464, endPoint x: 51, endPoint y: 411, distance: 963.0
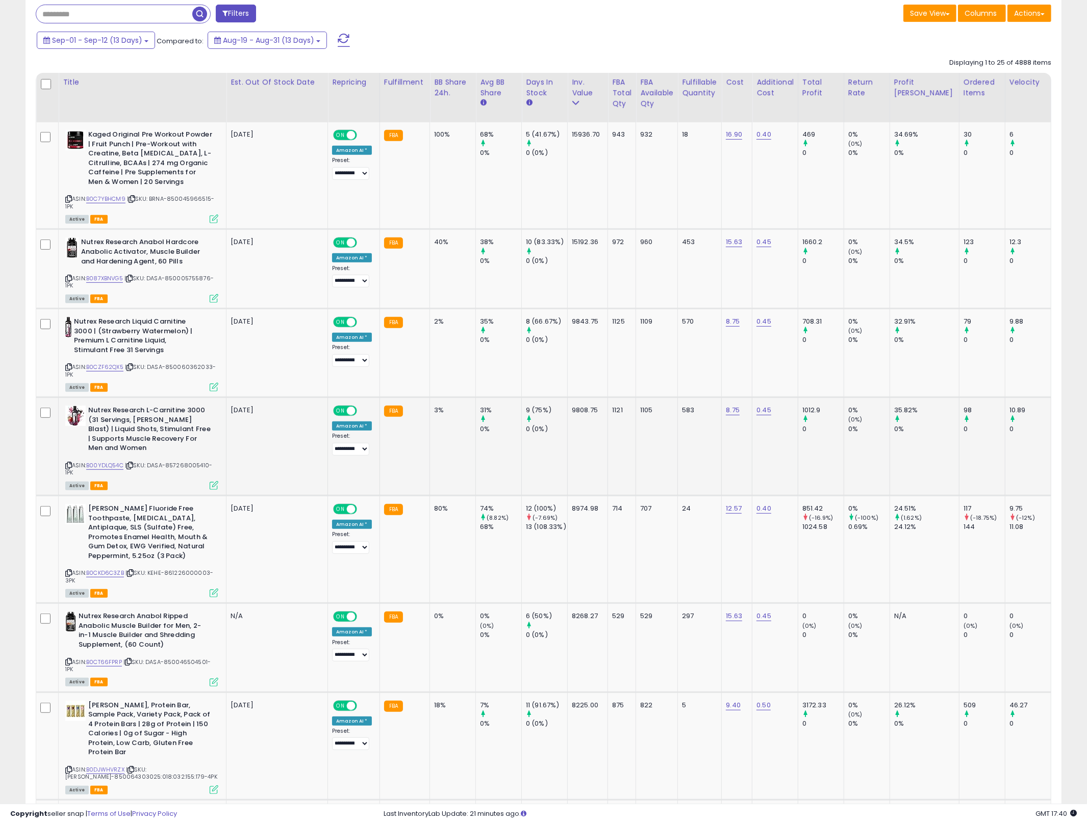
click at [54, 398] on td at bounding box center [47, 447] width 22 height 98
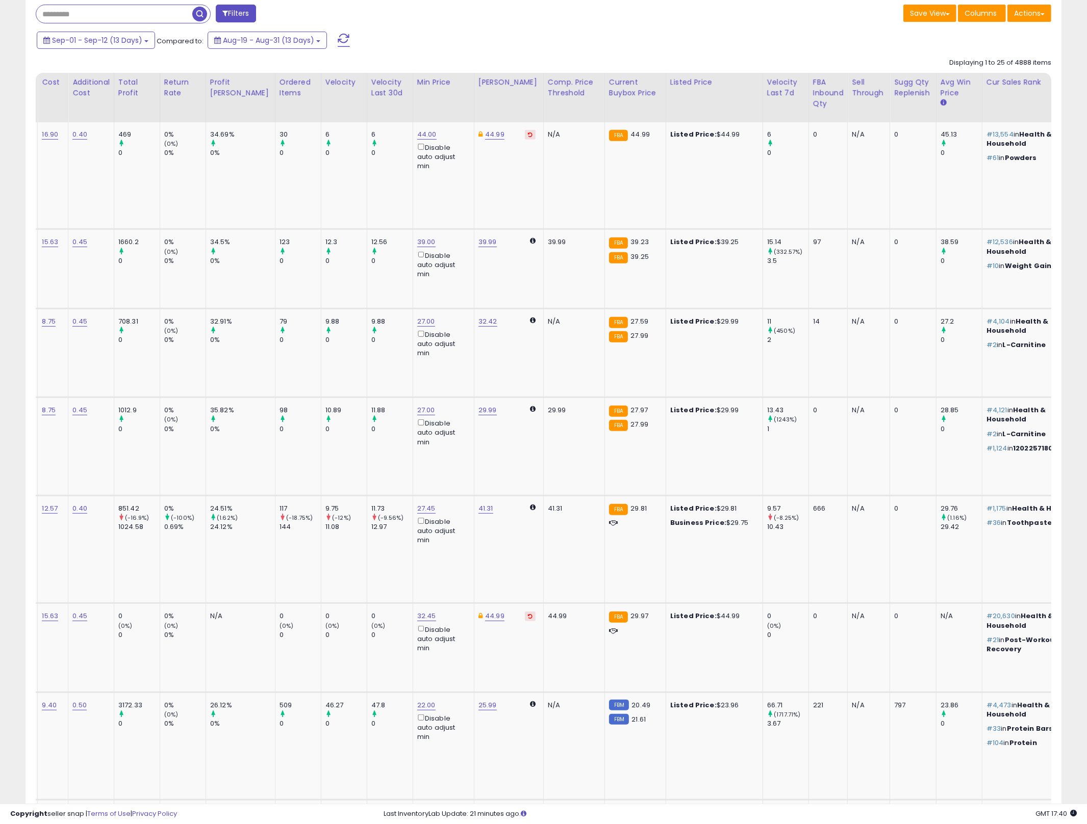
scroll to position [0, 1176]
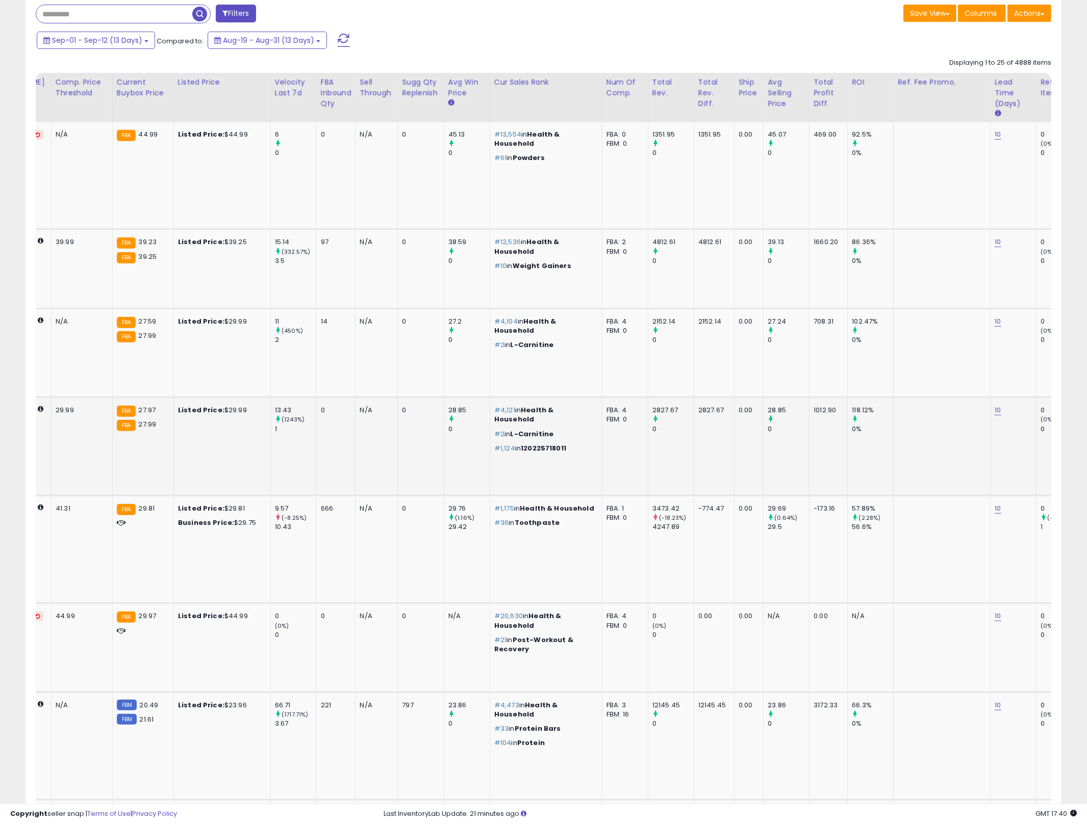
drag, startPoint x: 54, startPoint y: 398, endPoint x: 1037, endPoint y: 452, distance: 984.0
click at [1036, 452] on td "0 (0%) 0" at bounding box center [1059, 447] width 46 height 98
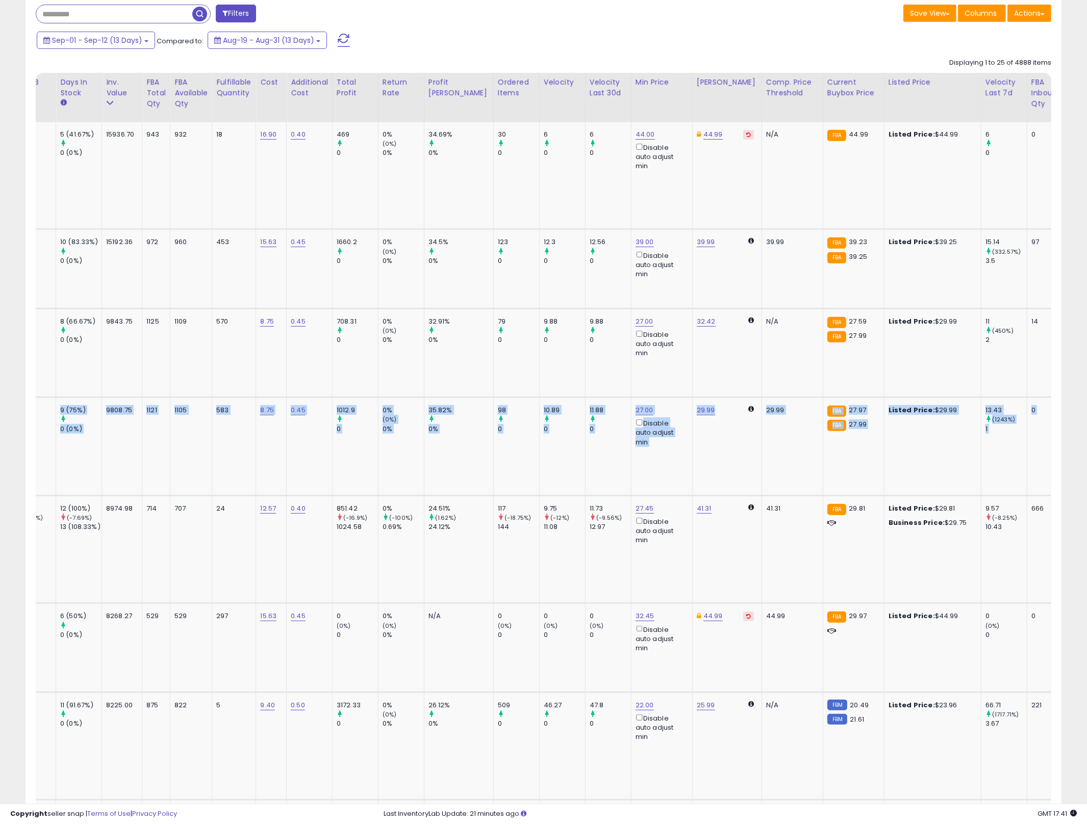
scroll to position [0, 0]
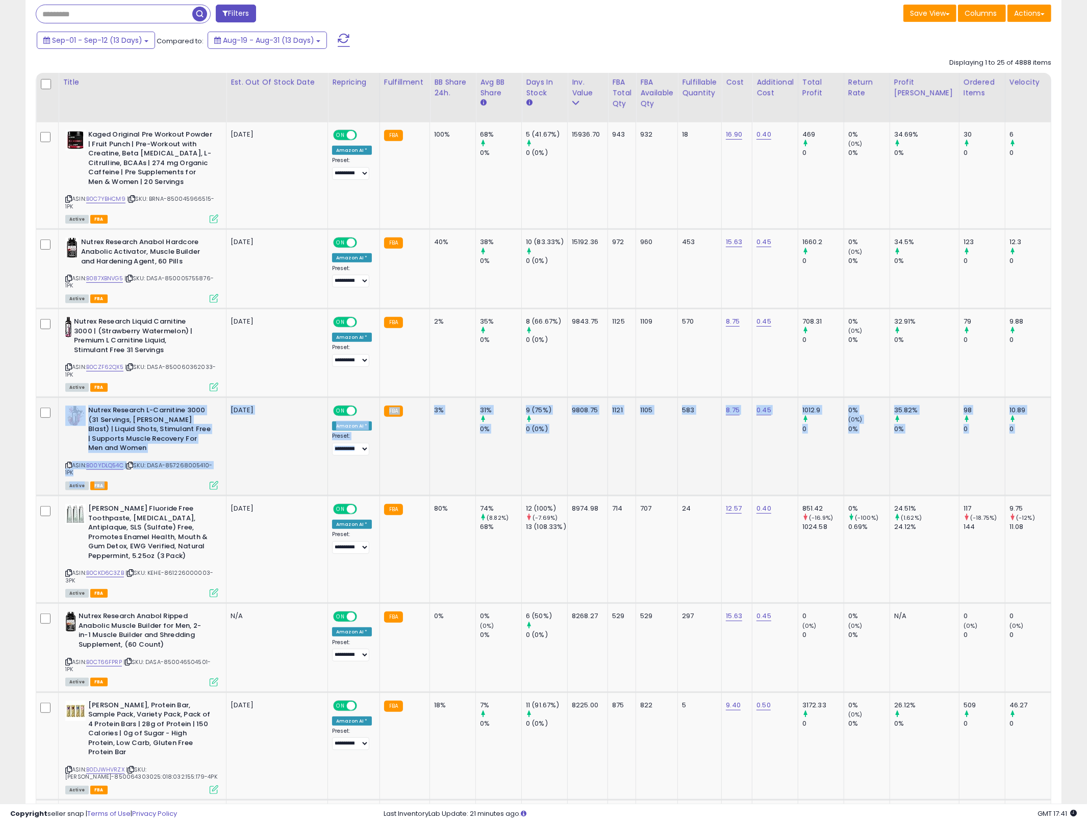
drag, startPoint x: 1036, startPoint y: 452, endPoint x: 55, endPoint y: 407, distance: 982.5
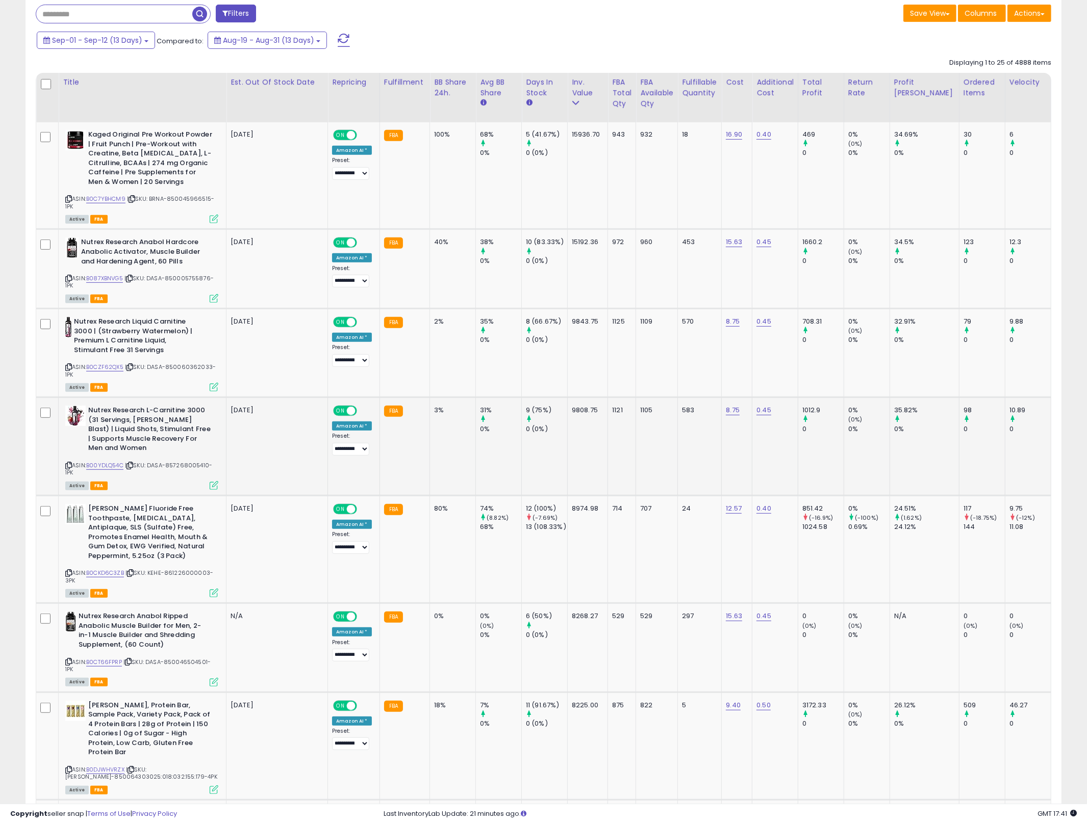
click at [55, 407] on td at bounding box center [47, 447] width 22 height 98
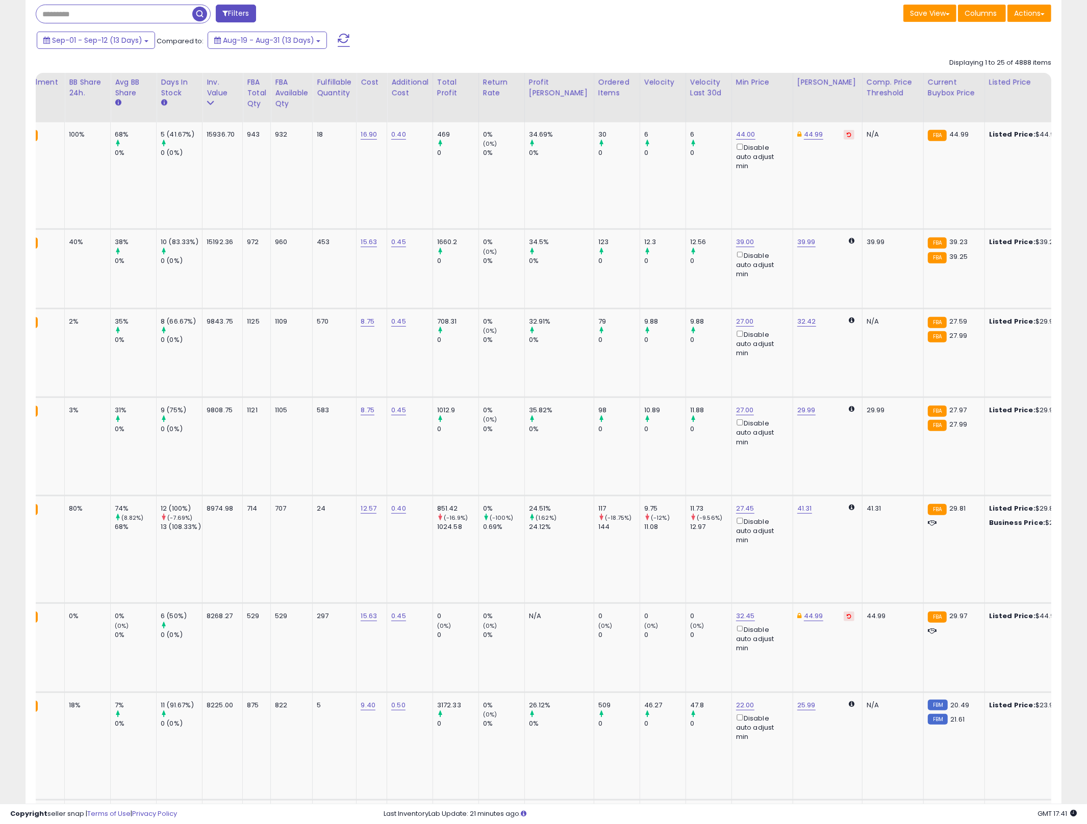
scroll to position [0, 1176]
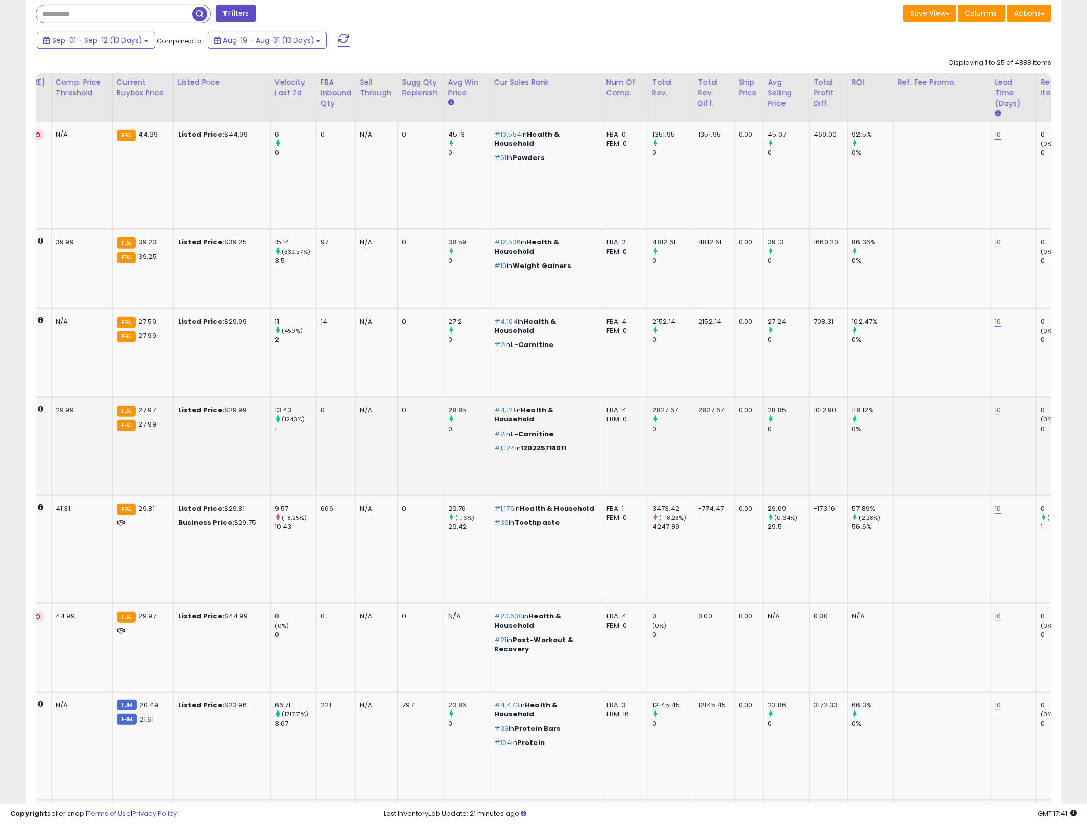
drag, startPoint x: 55, startPoint y: 407, endPoint x: 1014, endPoint y: 454, distance: 960.2
click at [1036, 454] on td "0 (0%) 0" at bounding box center [1059, 447] width 46 height 98
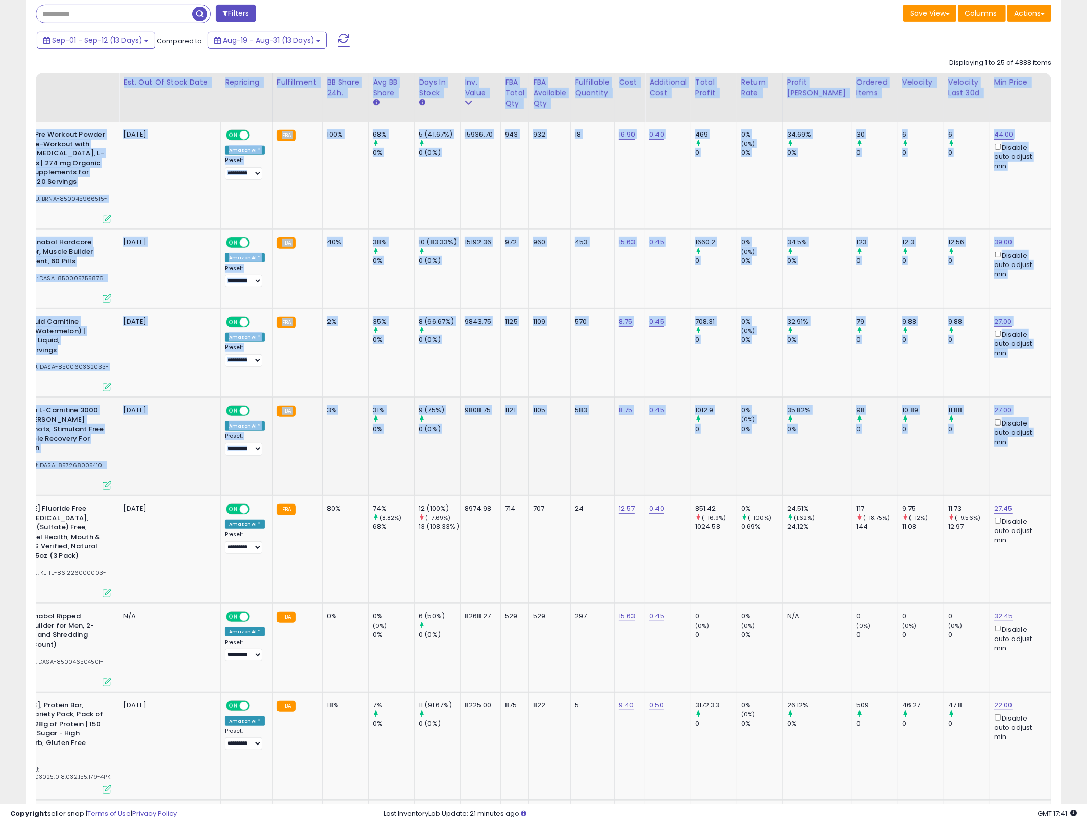
scroll to position [0, 0]
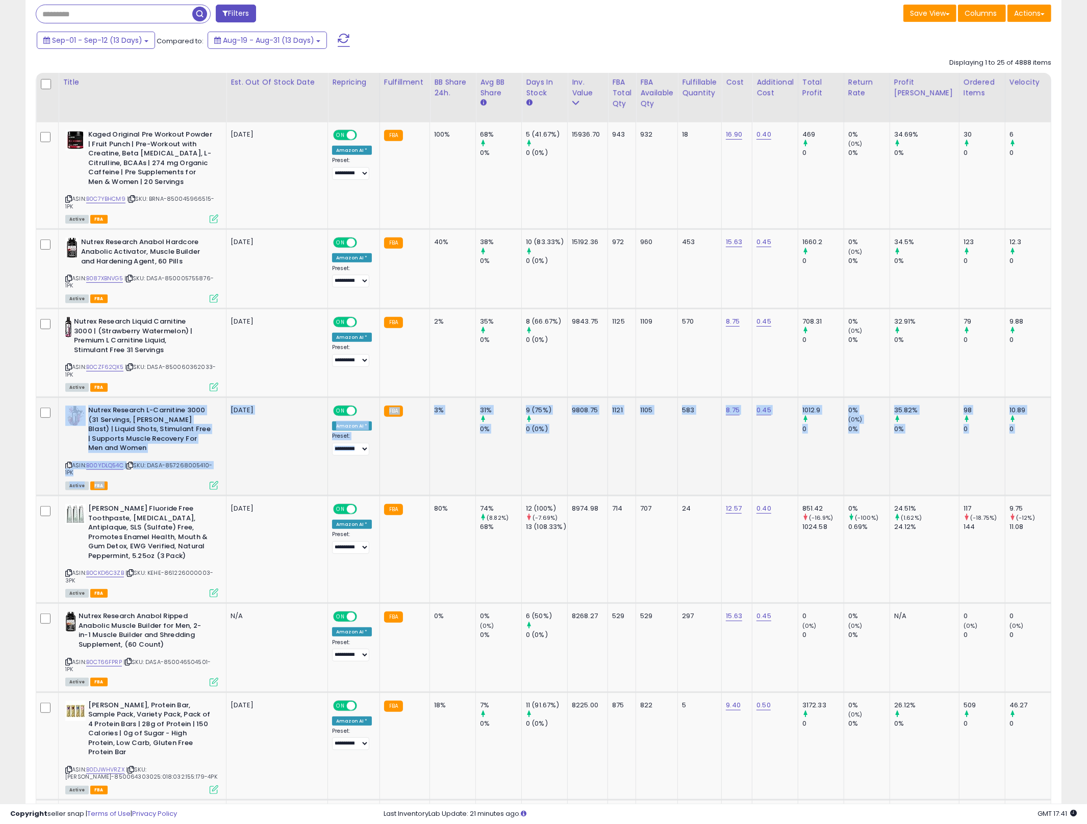
drag, startPoint x: 1014, startPoint y: 454, endPoint x: 70, endPoint y: 408, distance: 944.4
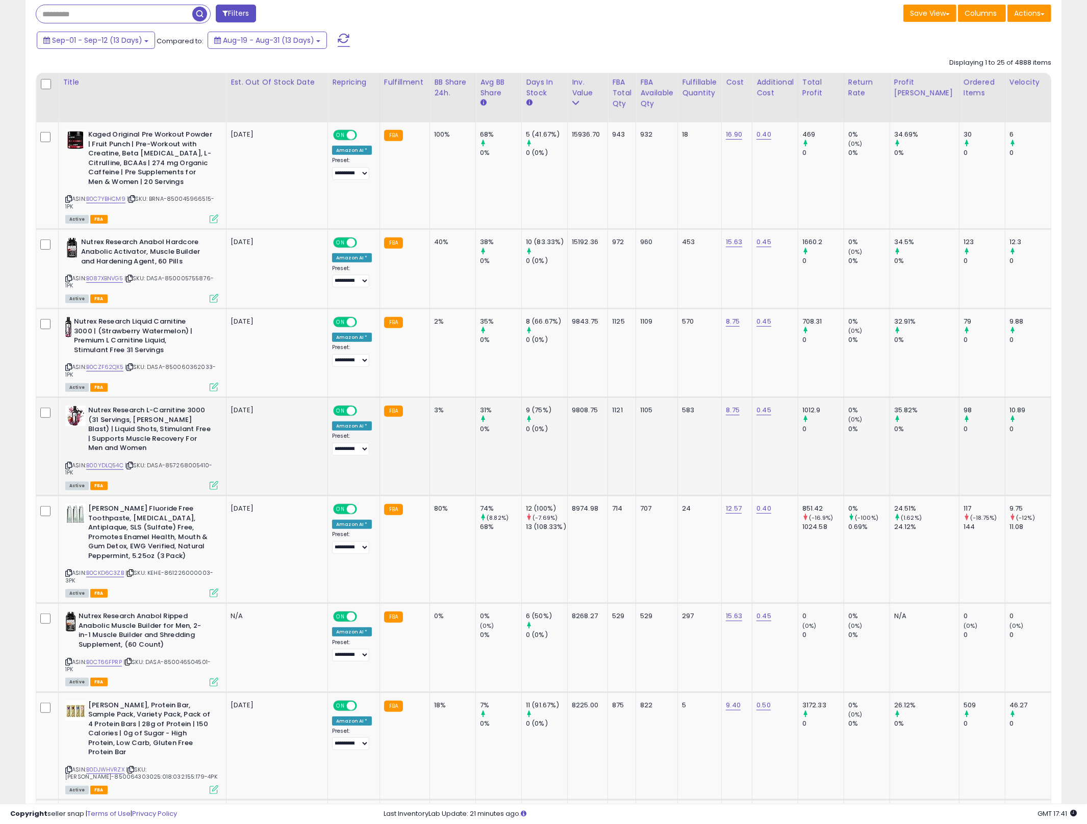
click at [55, 406] on td at bounding box center [47, 447] width 22 height 98
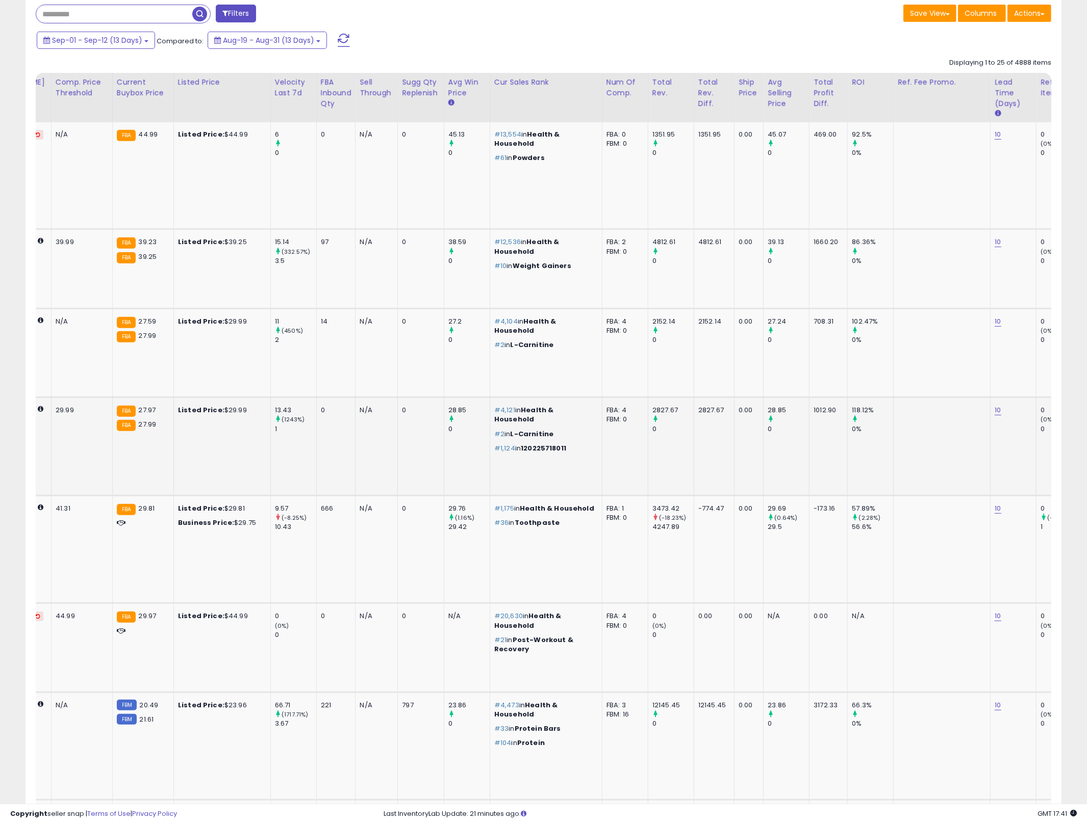
drag, startPoint x: 55, startPoint y: 406, endPoint x: 1019, endPoint y: 472, distance: 966.9
click at [1036, 472] on td "0 (0%) 0" at bounding box center [1059, 447] width 46 height 98
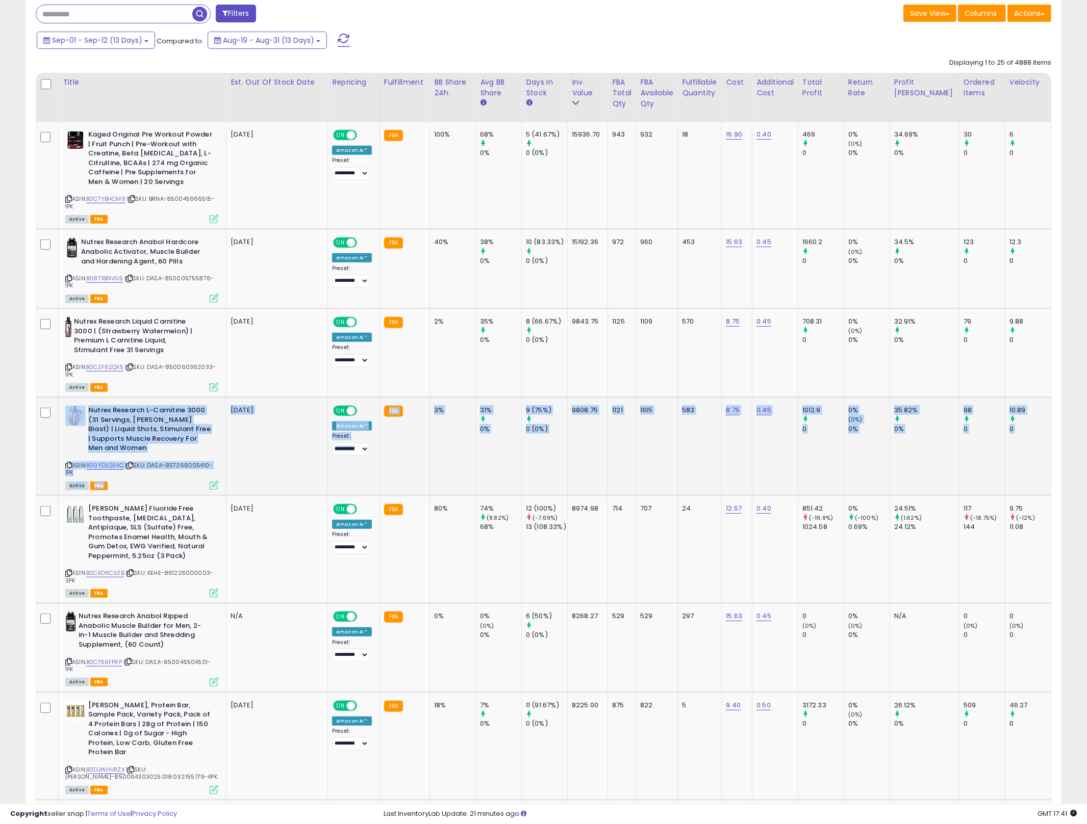
drag, startPoint x: 1019, startPoint y: 472, endPoint x: 72, endPoint y: 441, distance: 947.3
